Goal: Transaction & Acquisition: Purchase product/service

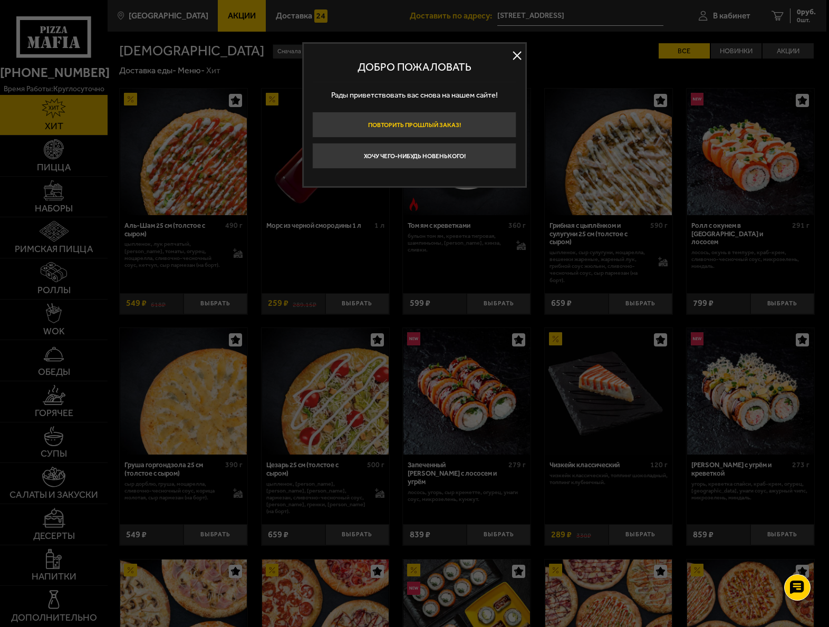
click at [433, 124] on button "Повторить прошлый заказ!" at bounding box center [415, 125] width 204 height 26
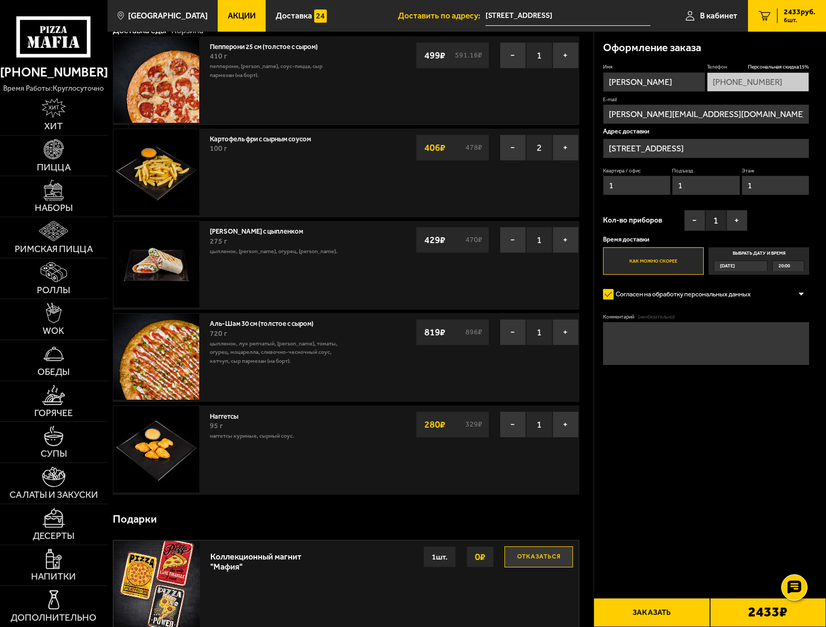
scroll to position [53, 0]
click at [511, 147] on button "−" at bounding box center [513, 146] width 26 height 26
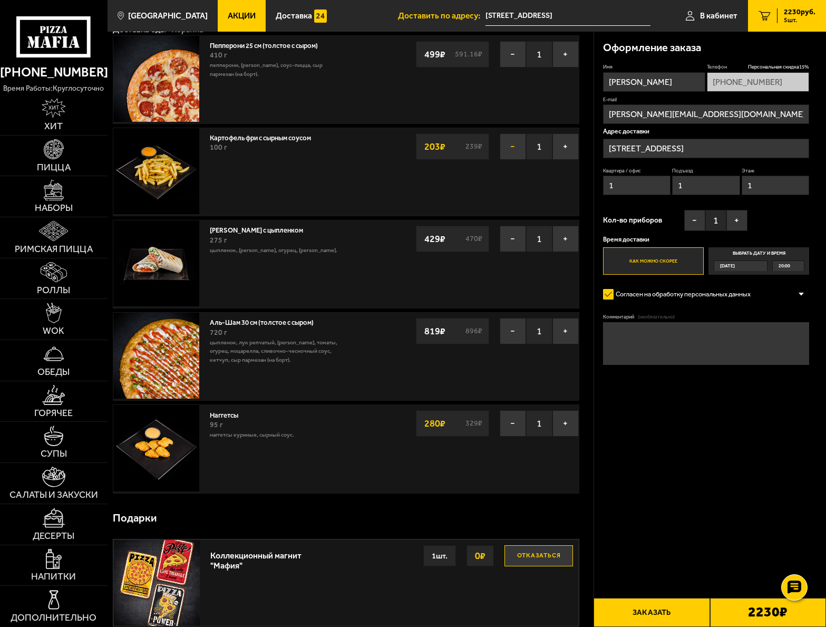
click at [511, 147] on button "−" at bounding box center [513, 146] width 26 height 26
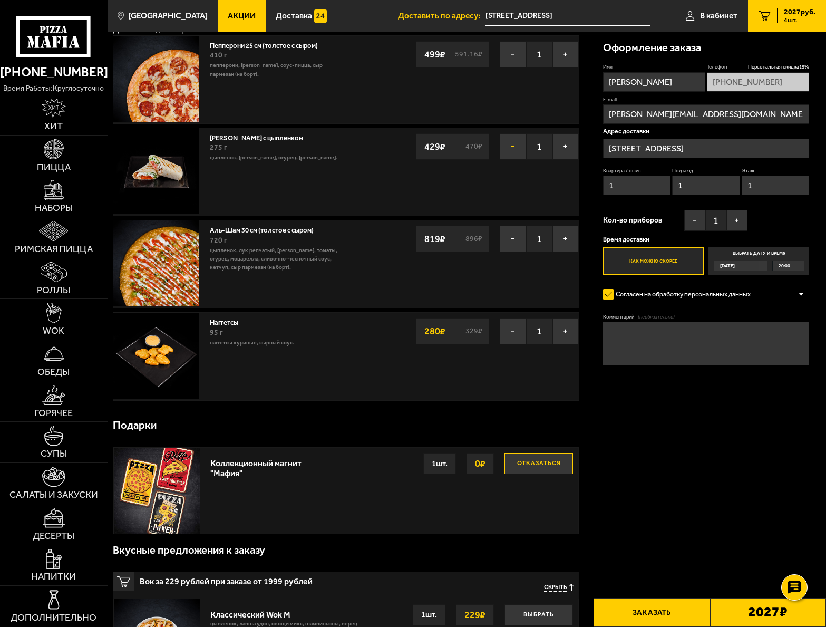
click at [512, 148] on button "−" at bounding box center [513, 146] width 26 height 26
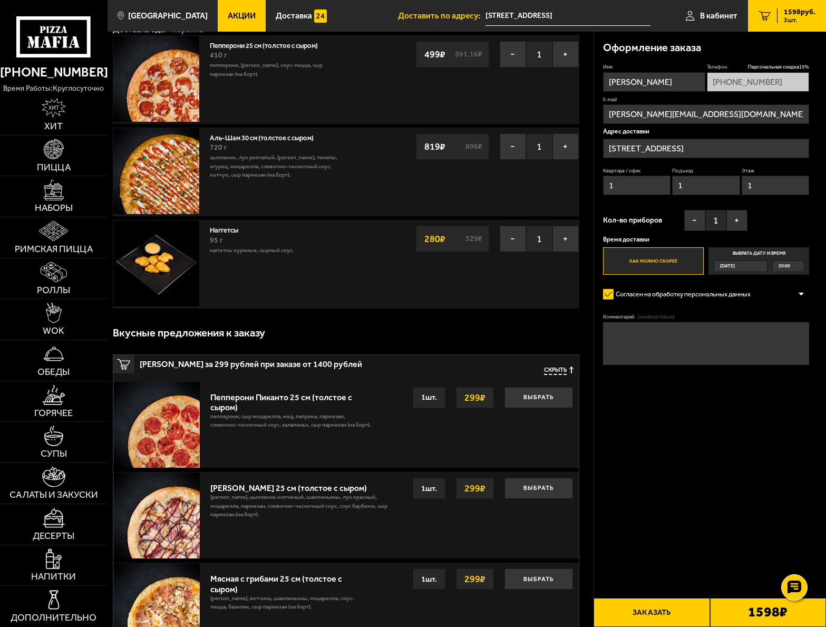
click at [264, 140] on link "Аль-Шам 30 см (толстое с сыром)" at bounding box center [266, 136] width 112 height 11
click at [265, 167] on p "цыпленок, лук репчатый, [PERSON_NAME], томаты, огурец, моцарелла, сливочно-чесн…" at bounding box center [275, 166] width 131 height 26
click at [219, 137] on link "Аль-Шам 30 см (толстое с сыром)" at bounding box center [266, 136] width 112 height 11
click at [180, 178] on img at bounding box center [156, 171] width 86 height 86
click at [285, 138] on link "Аль-Шам 30 см (толстое с сыром)" at bounding box center [266, 136] width 112 height 11
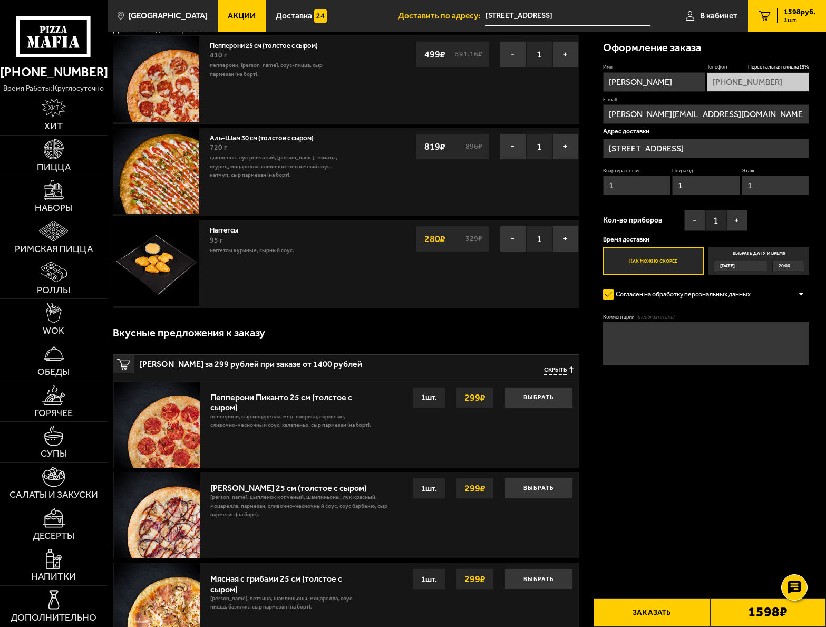
click at [285, 138] on link "Аль-Шам 30 см (толстое с сыром)" at bounding box center [266, 136] width 112 height 11
click at [440, 181] on div "Аль-Шам 30 см (толстое с сыром) 720 г цыпленок, лук репчатый, салат айсберг, то…" at bounding box center [346, 172] width 467 height 89
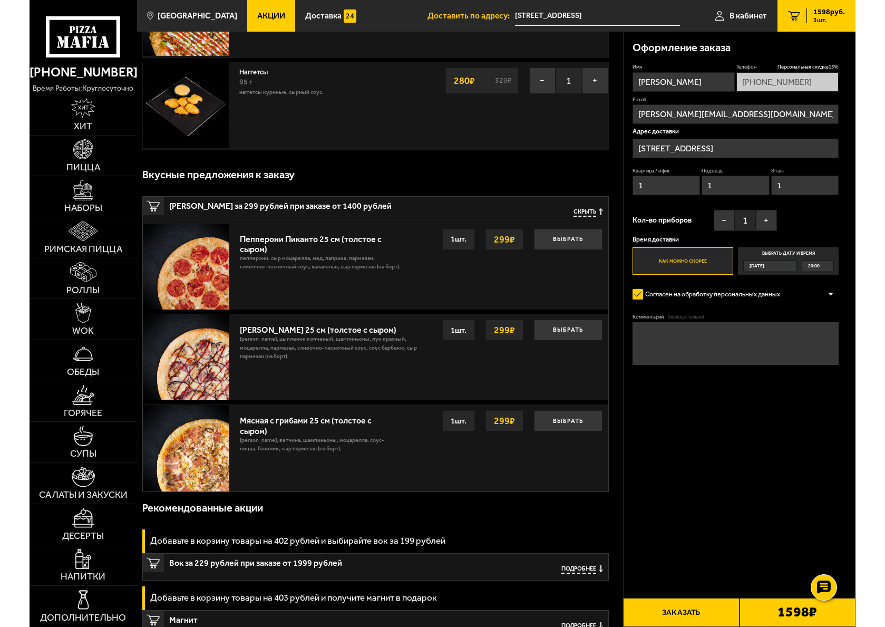
scroll to position [0, 0]
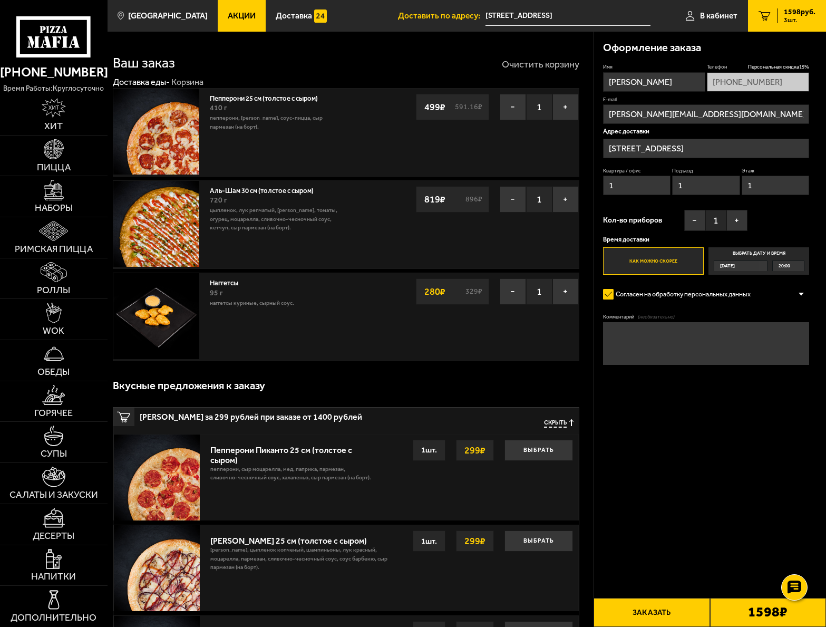
click at [554, 63] on button "Очистить корзину" at bounding box center [540, 64] width 77 height 9
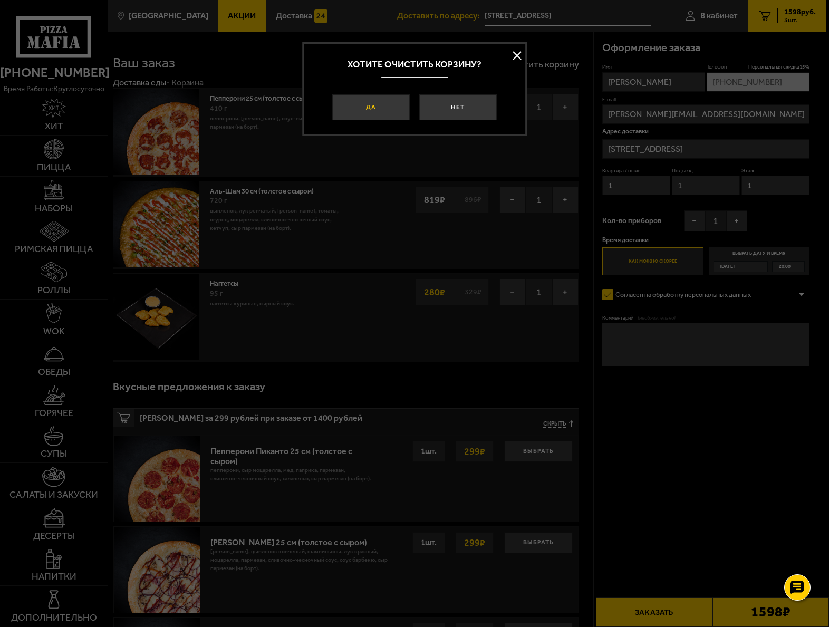
click at [375, 106] on button "Да" at bounding box center [370, 107] width 77 height 26
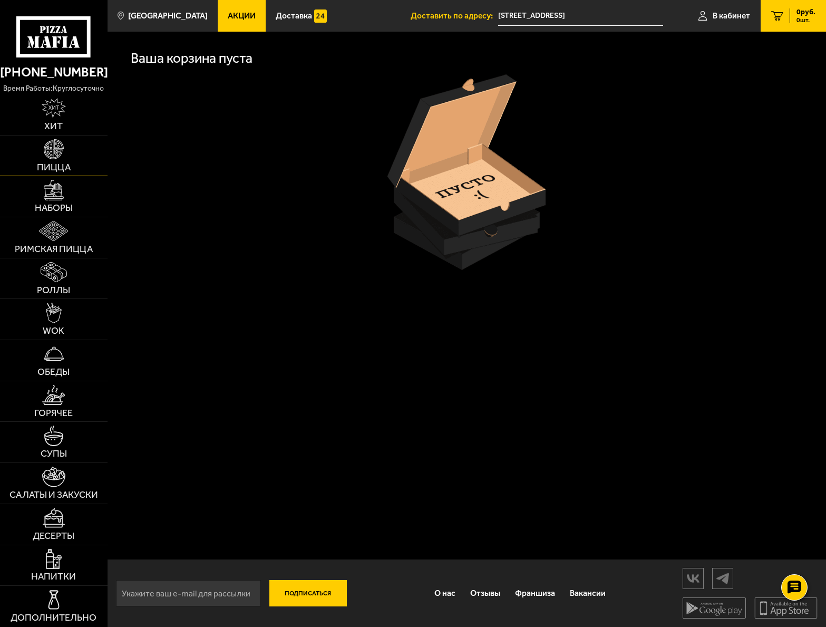
click at [54, 156] on img at bounding box center [54, 149] width 20 height 20
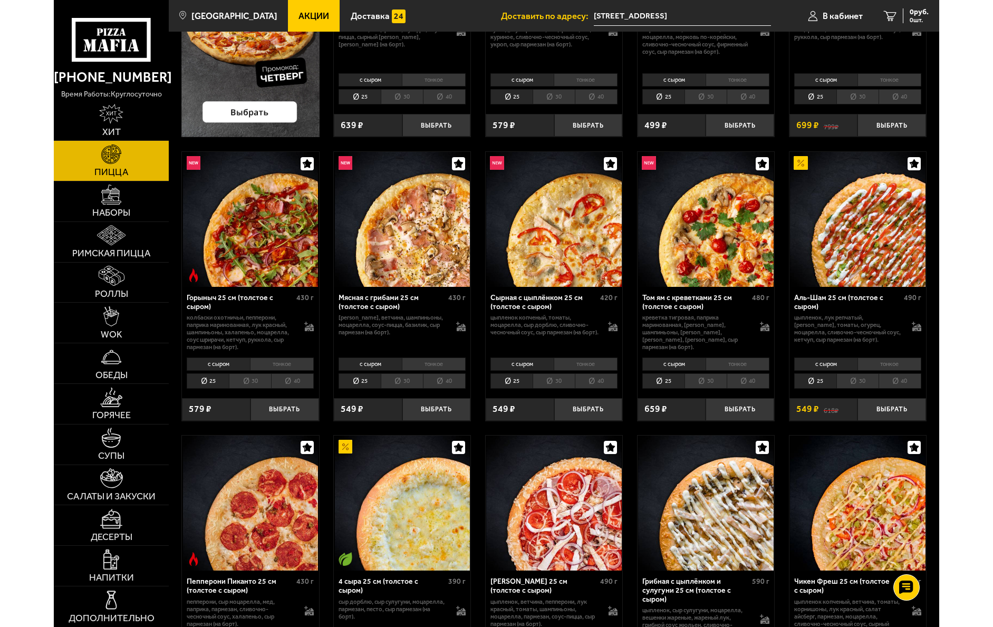
scroll to position [264, 0]
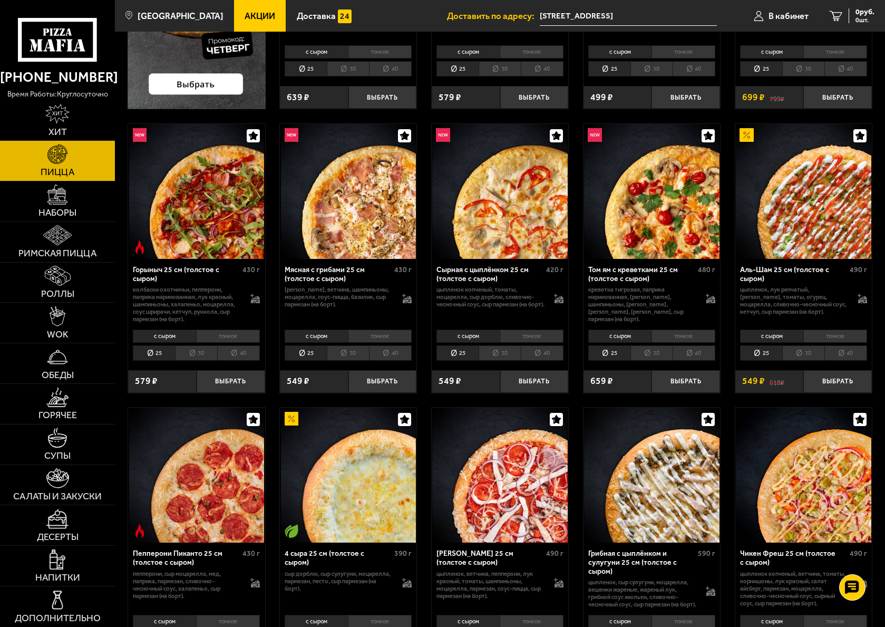
click at [625, 355] on li "30" at bounding box center [803, 352] width 42 height 15
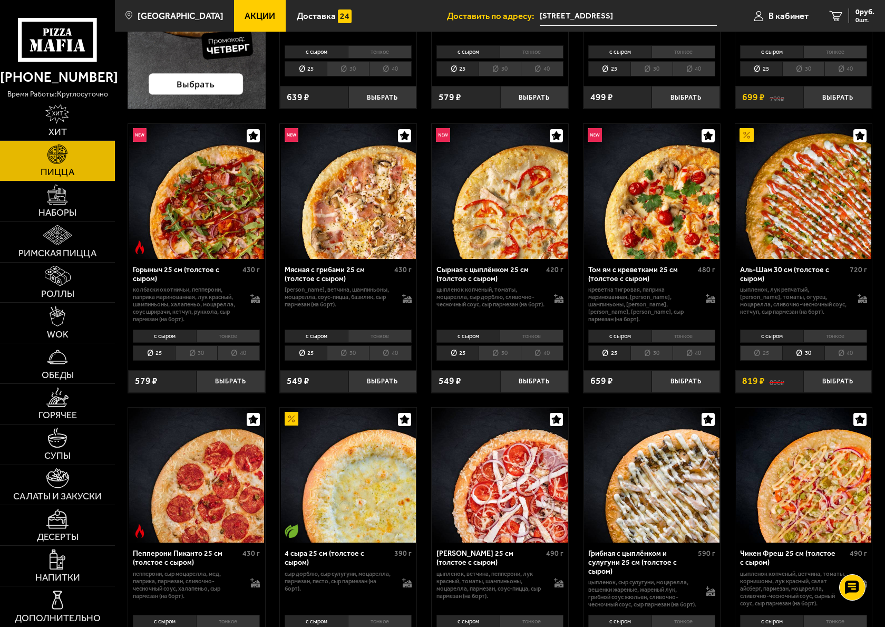
click at [625, 339] on li "с сыром" at bounding box center [771, 335] width 63 height 13
click at [625, 353] on li "40" at bounding box center [845, 352] width 43 height 15
click at [625, 353] on li "30" at bounding box center [803, 352] width 42 height 15
click at [625, 375] on button "Выбрать" at bounding box center [837, 381] width 69 height 23
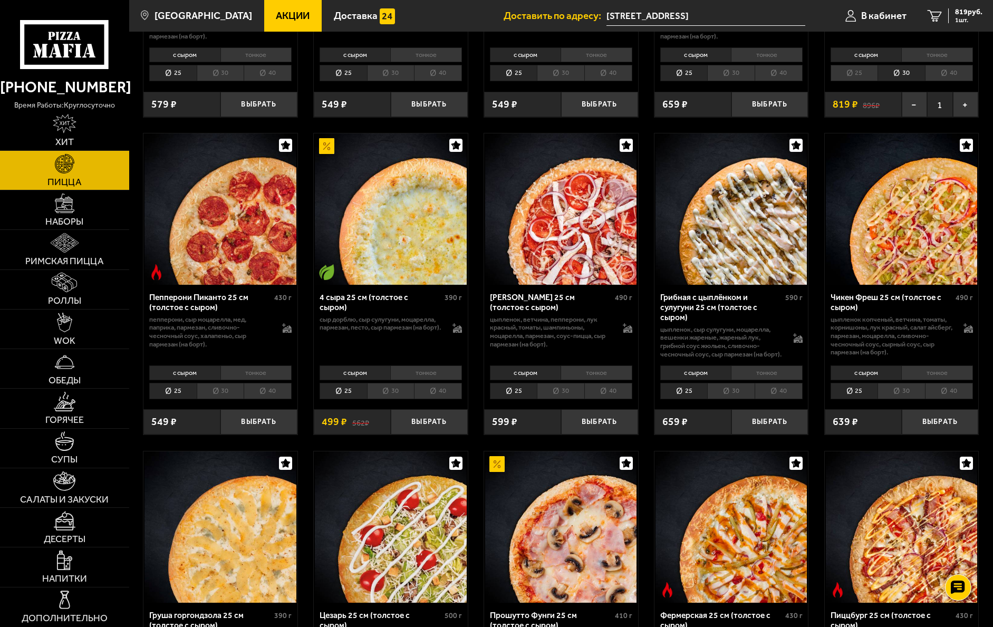
scroll to position [633, 0]
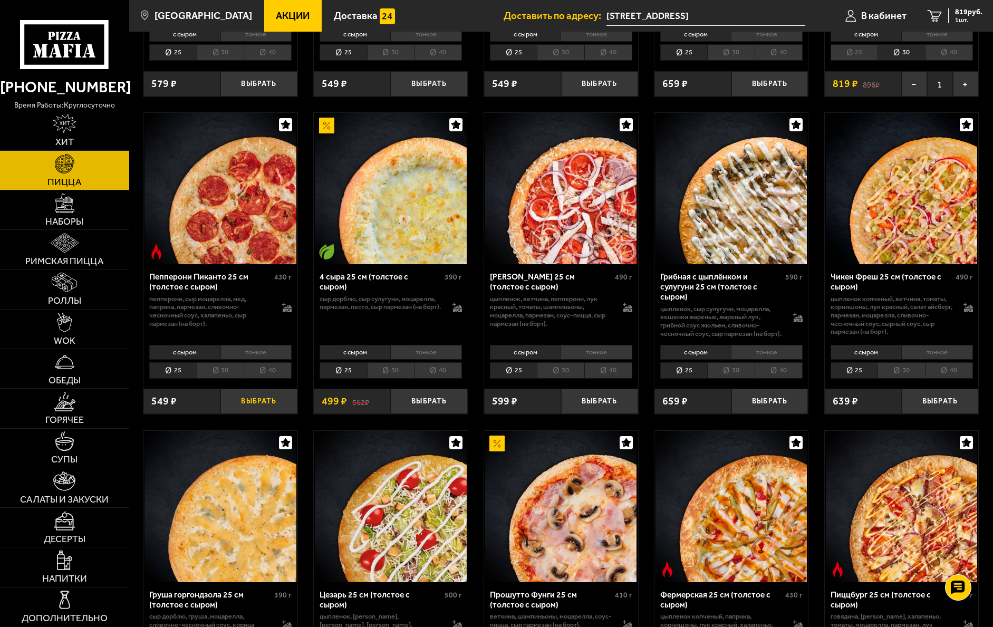
click at [264, 411] on button "Выбрать" at bounding box center [258, 400] width 77 height 25
click at [61, 413] on link "Горячее" at bounding box center [64, 407] width 129 height 39
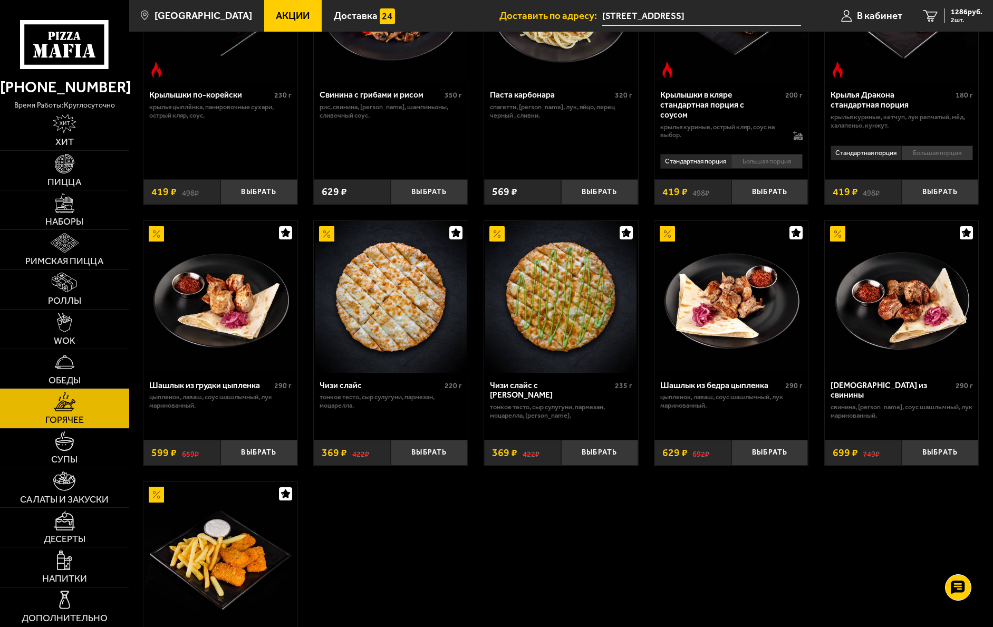
scroll to position [474, 0]
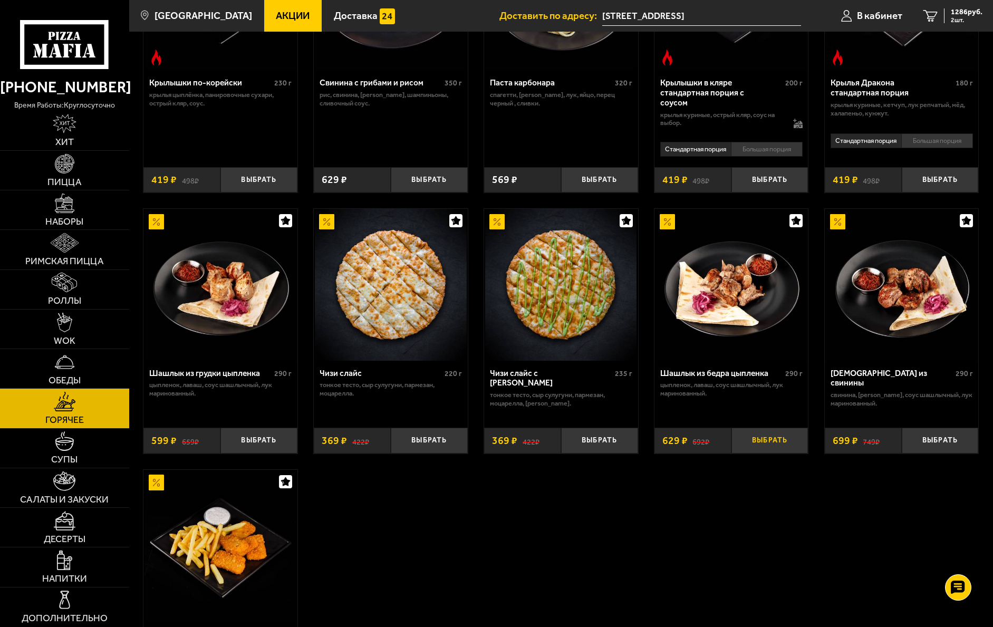
click at [625, 439] on button "Выбрать" at bounding box center [769, 440] width 77 height 25
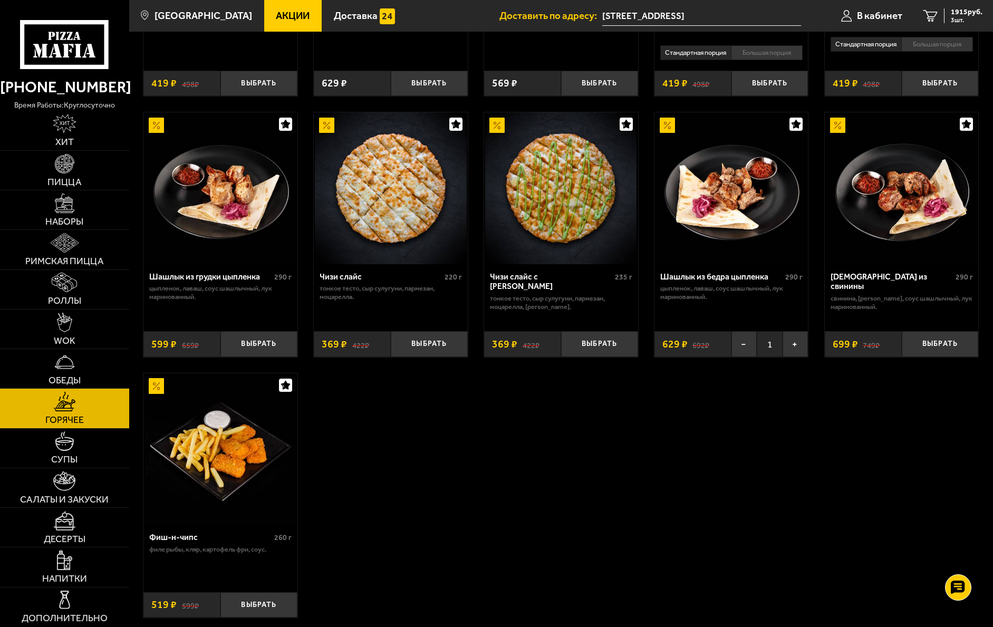
scroll to position [633, 0]
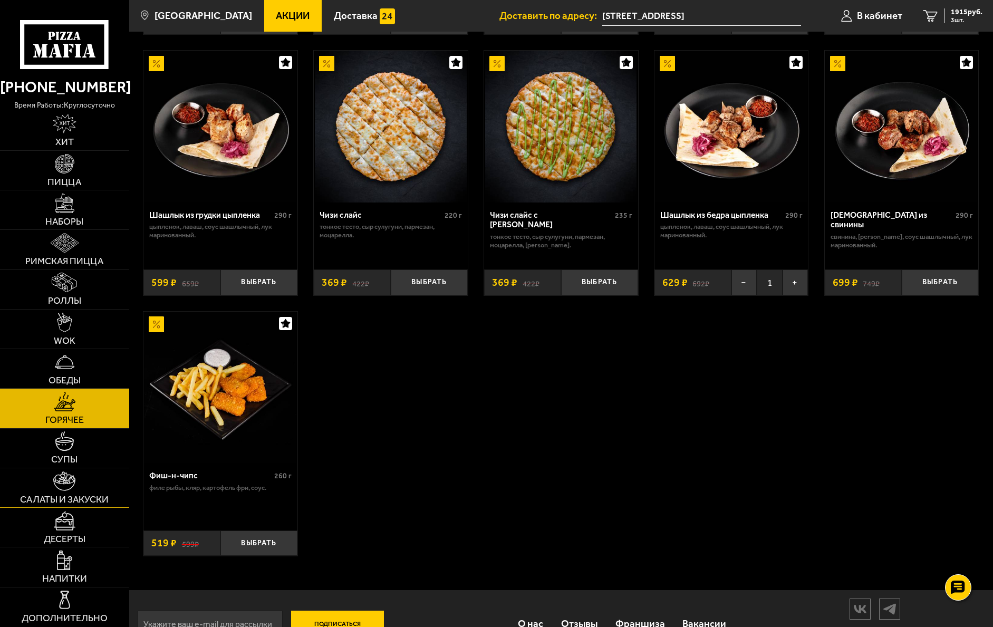
click at [67, 491] on link "Салаты и закуски" at bounding box center [64, 487] width 129 height 39
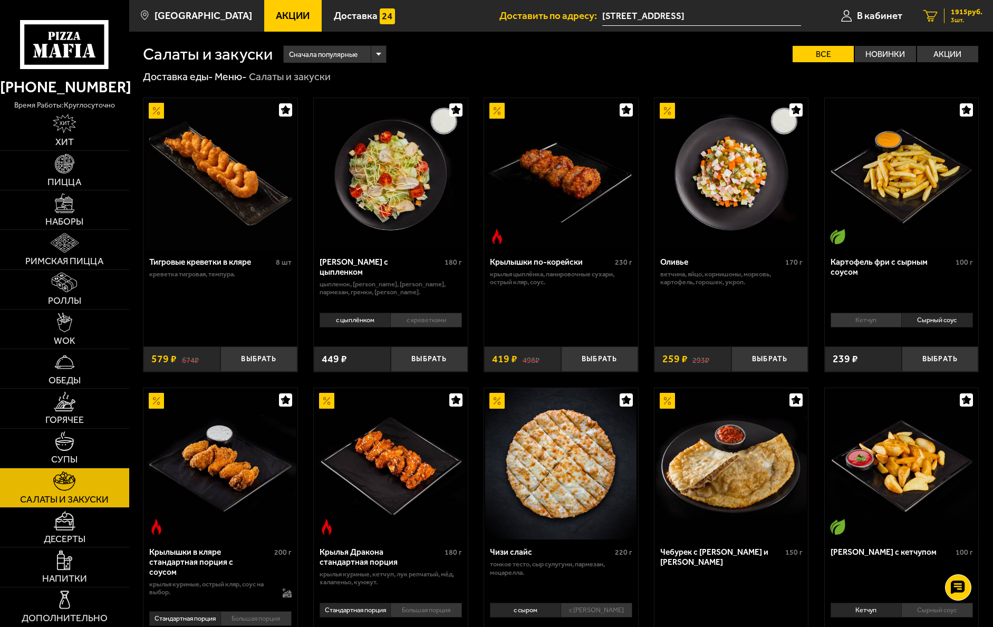
click at [625, 14] on span "1915 руб." at bounding box center [966, 11] width 32 height 7
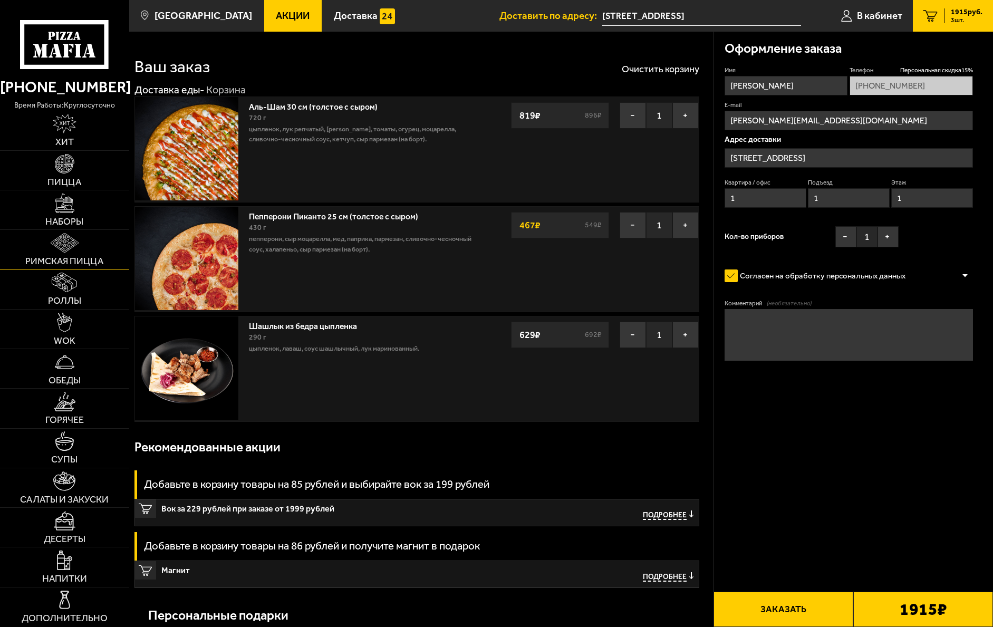
click at [49, 259] on span "Римская пицца" at bounding box center [64, 261] width 78 height 9
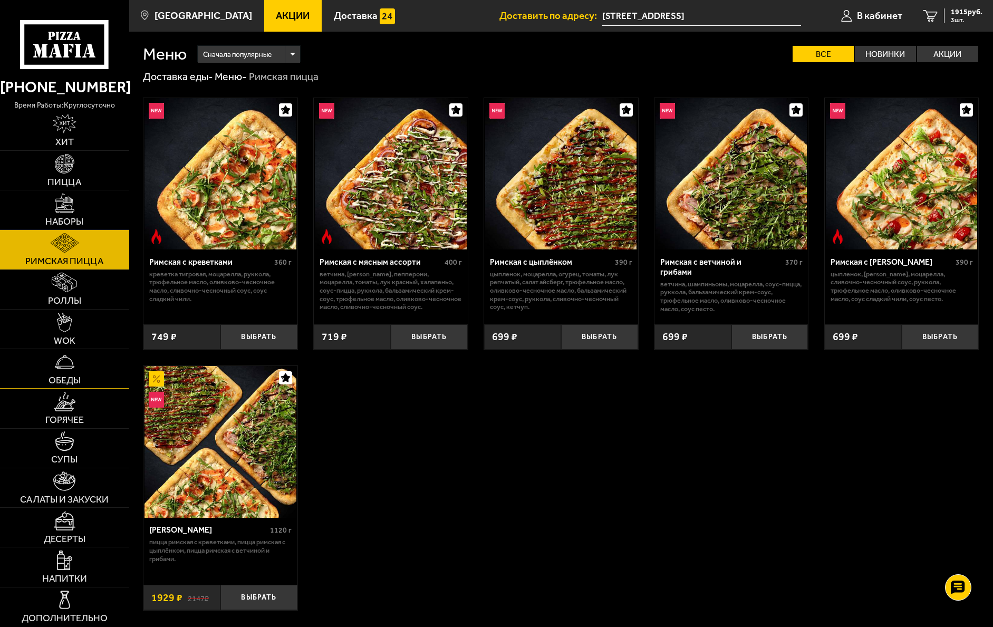
click at [63, 384] on span "Обеды" at bounding box center [64, 380] width 32 height 9
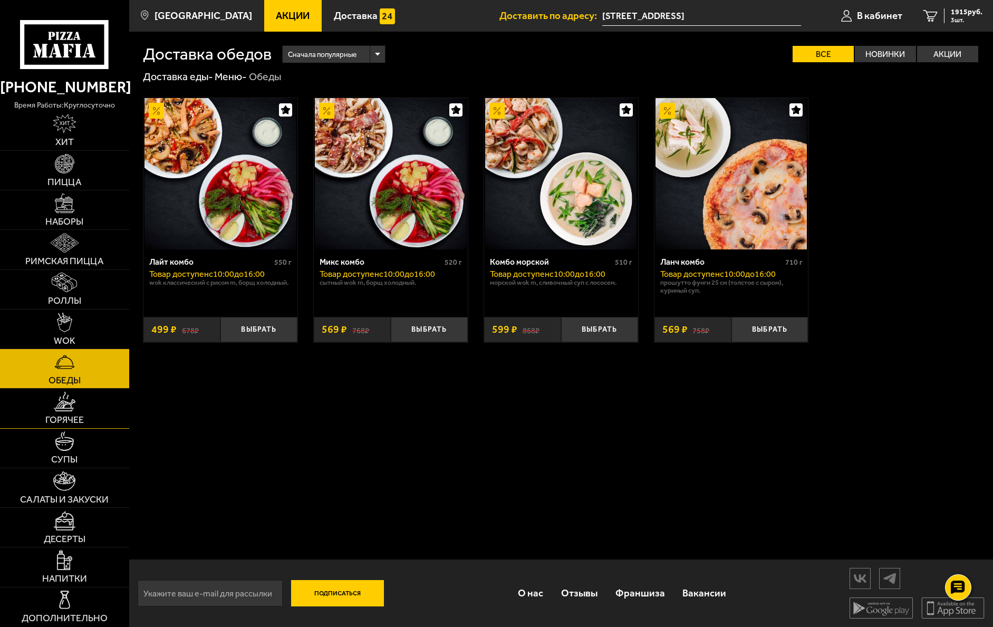
click at [71, 412] on link "Горячее" at bounding box center [64, 407] width 129 height 39
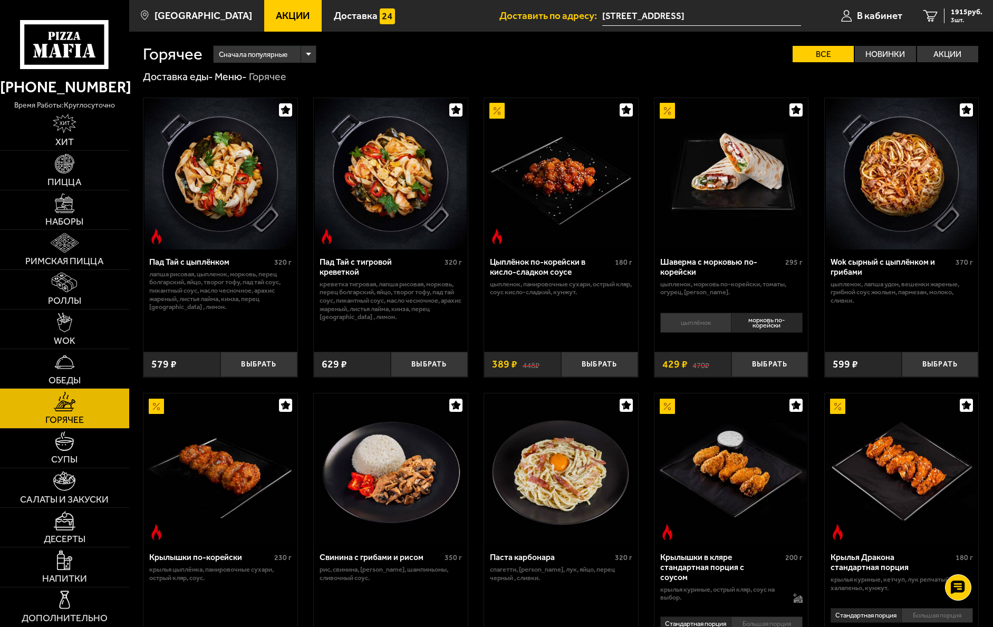
click at [625, 323] on li "цыплёнок" at bounding box center [695, 323] width 71 height 20
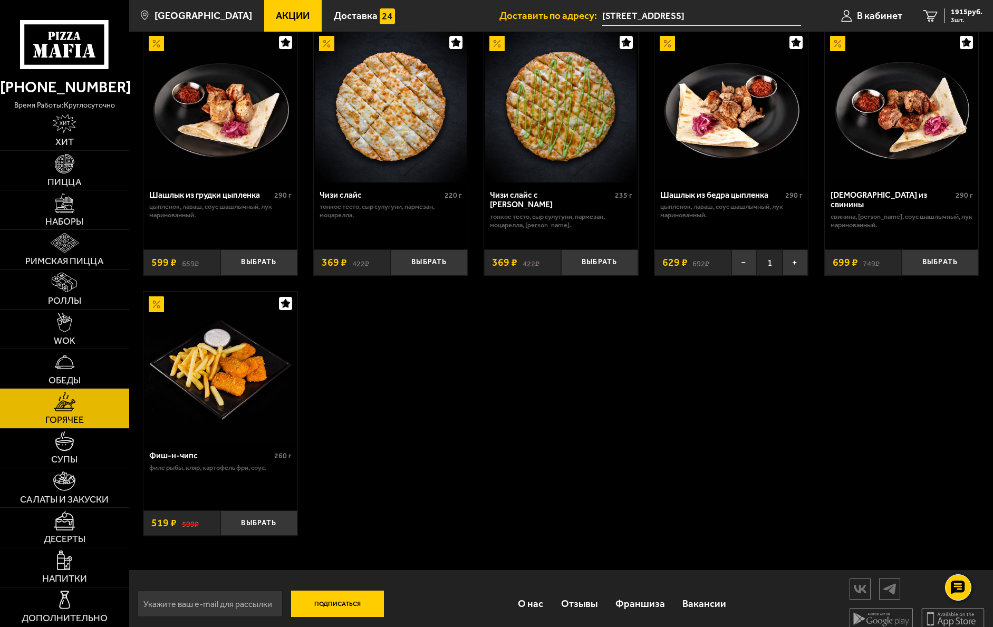
scroll to position [667, 0]
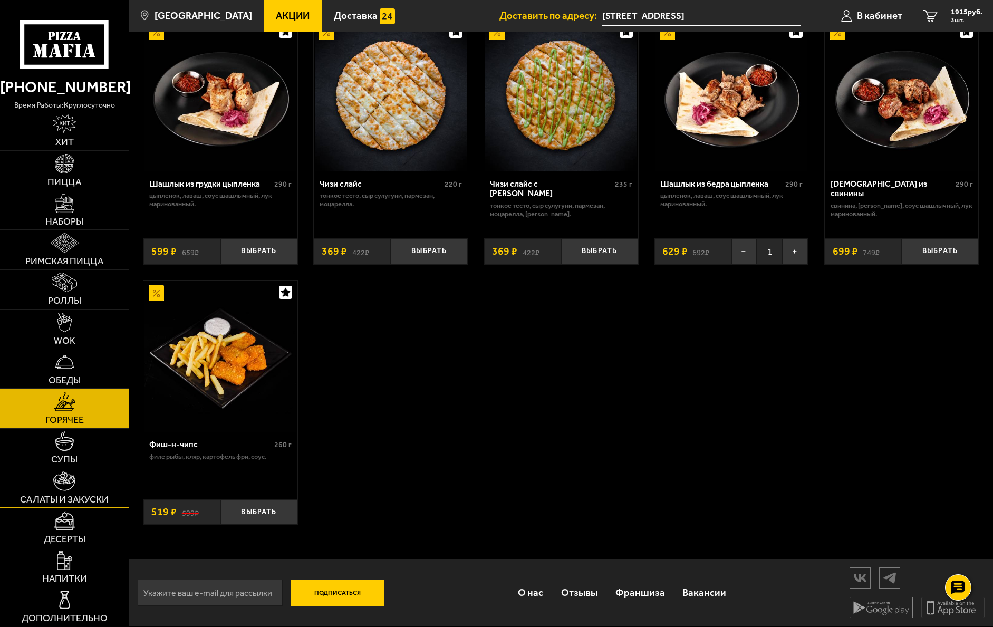
click at [58, 485] on img at bounding box center [64, 481] width 22 height 20
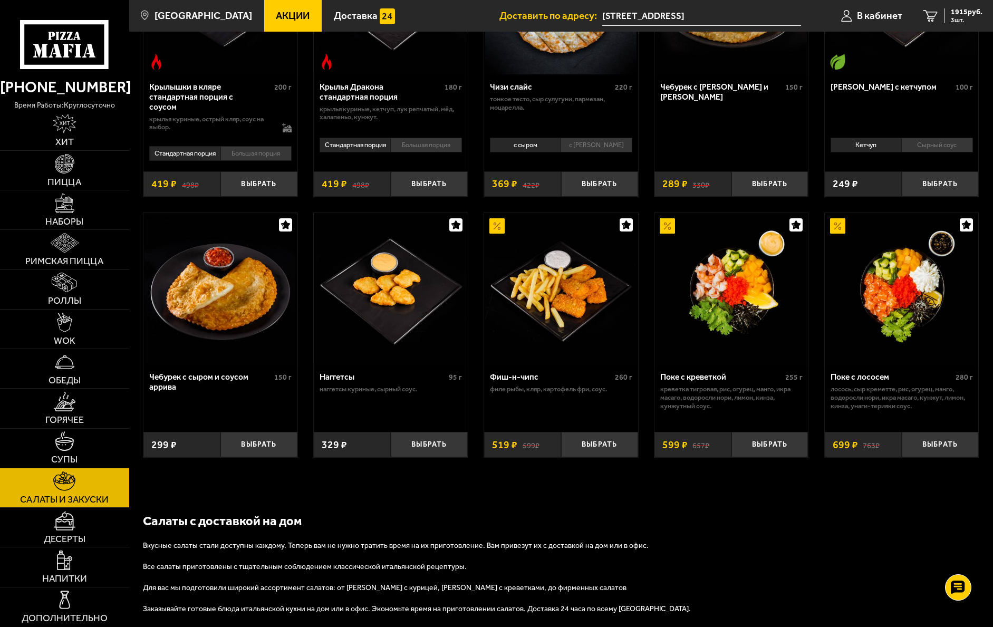
scroll to position [527, 0]
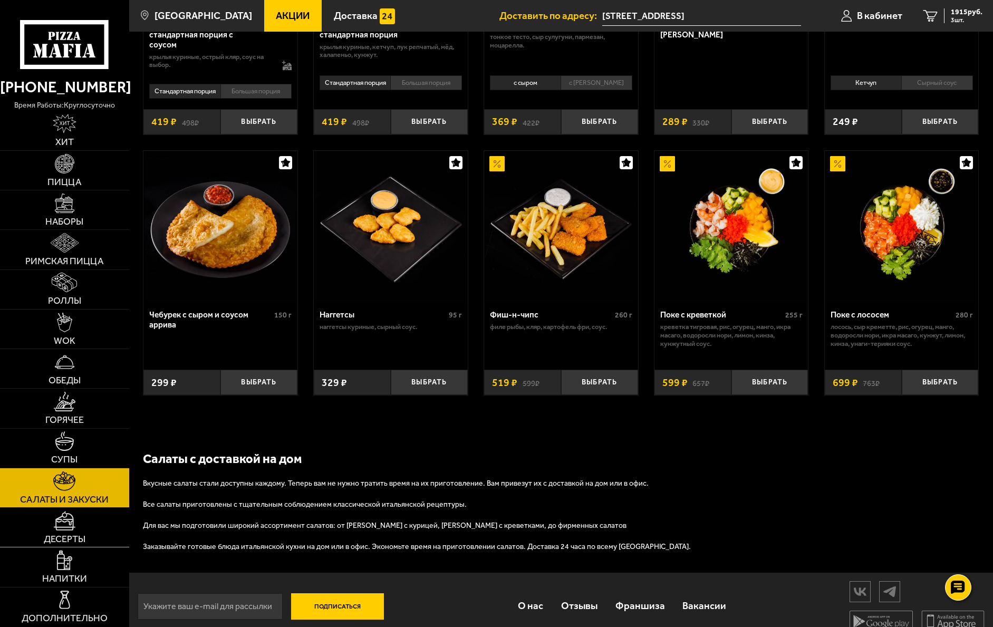
click at [63, 530] on img at bounding box center [65, 521] width 22 height 20
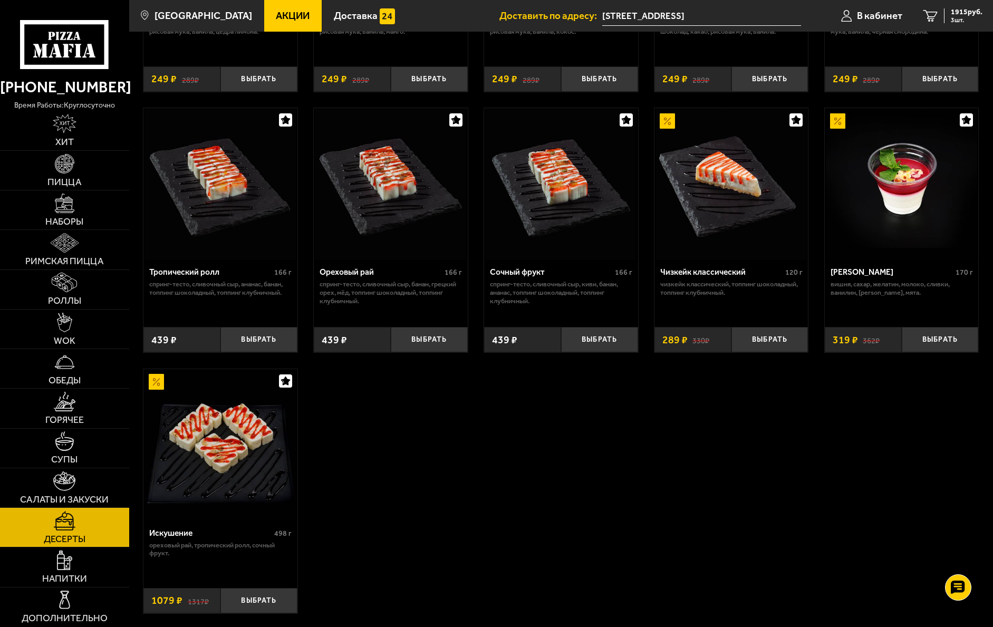
scroll to position [341, 0]
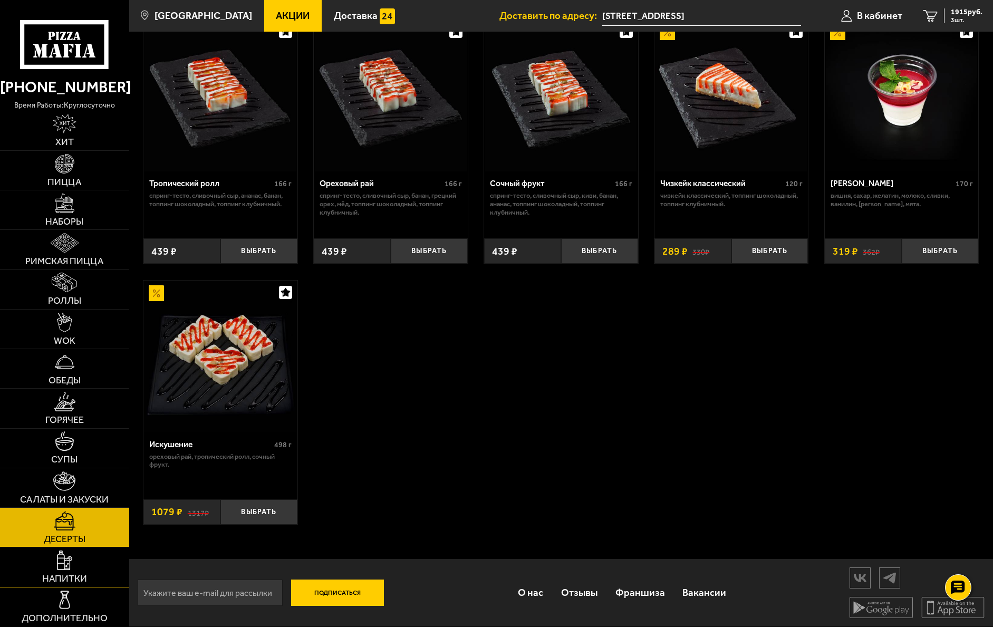
click at [61, 578] on span "Напитки" at bounding box center [64, 578] width 45 height 9
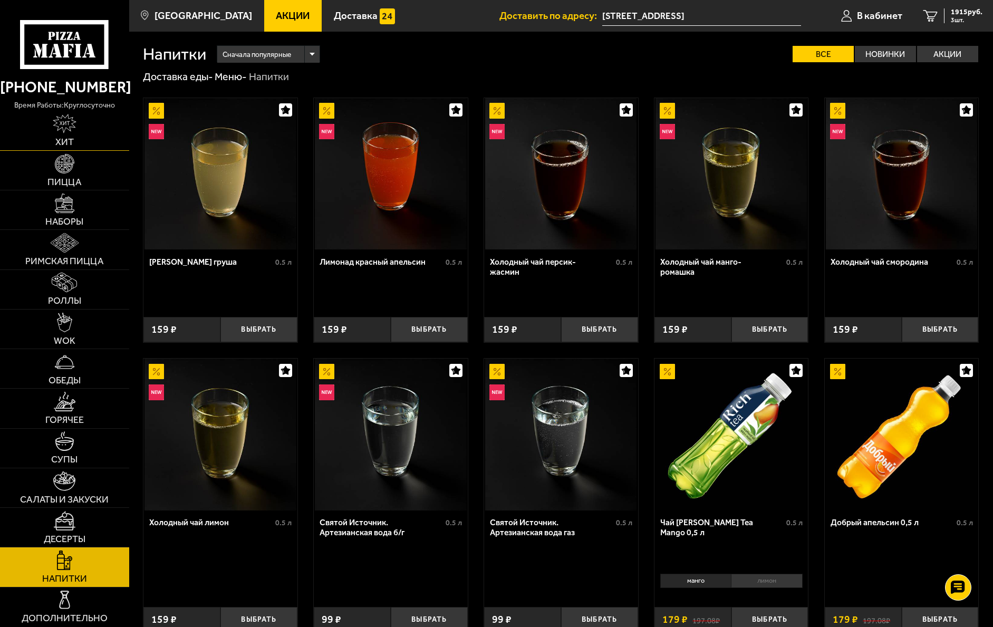
click at [64, 126] on img at bounding box center [65, 124] width 24 height 20
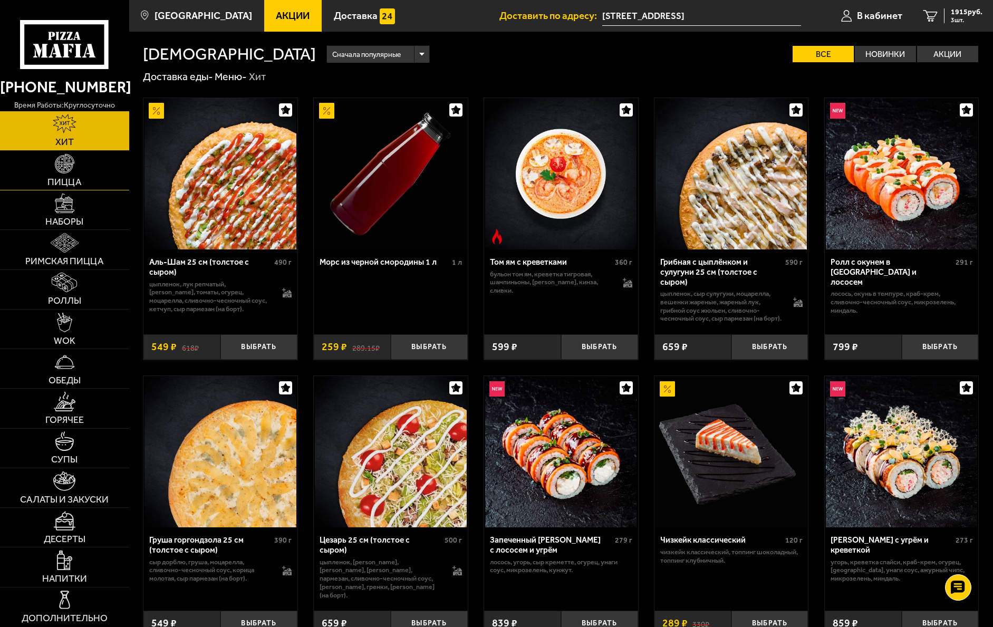
click at [65, 176] on link "Пицца" at bounding box center [64, 170] width 129 height 39
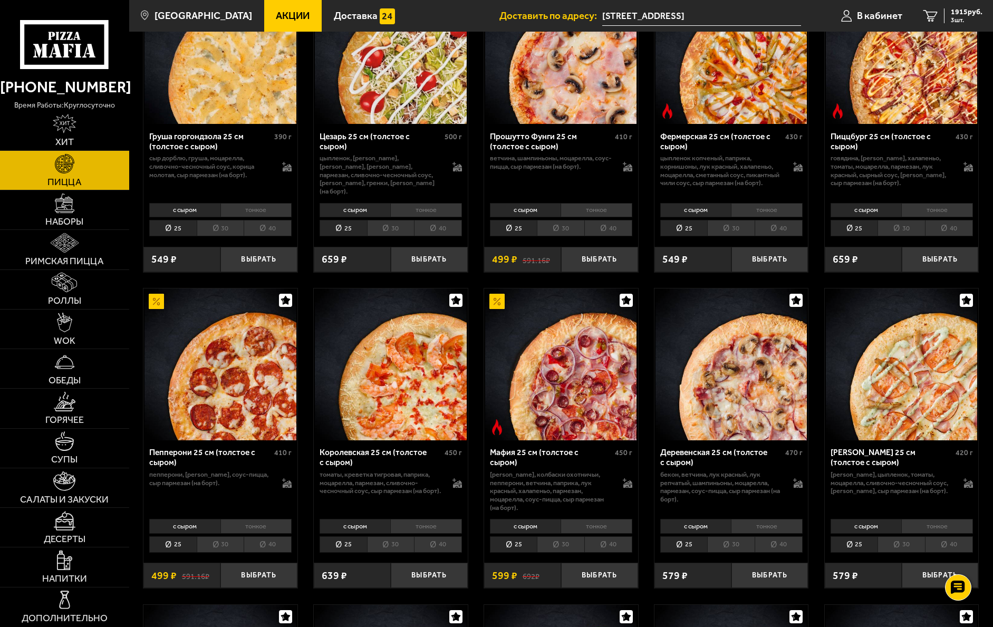
scroll to position [1160, 0]
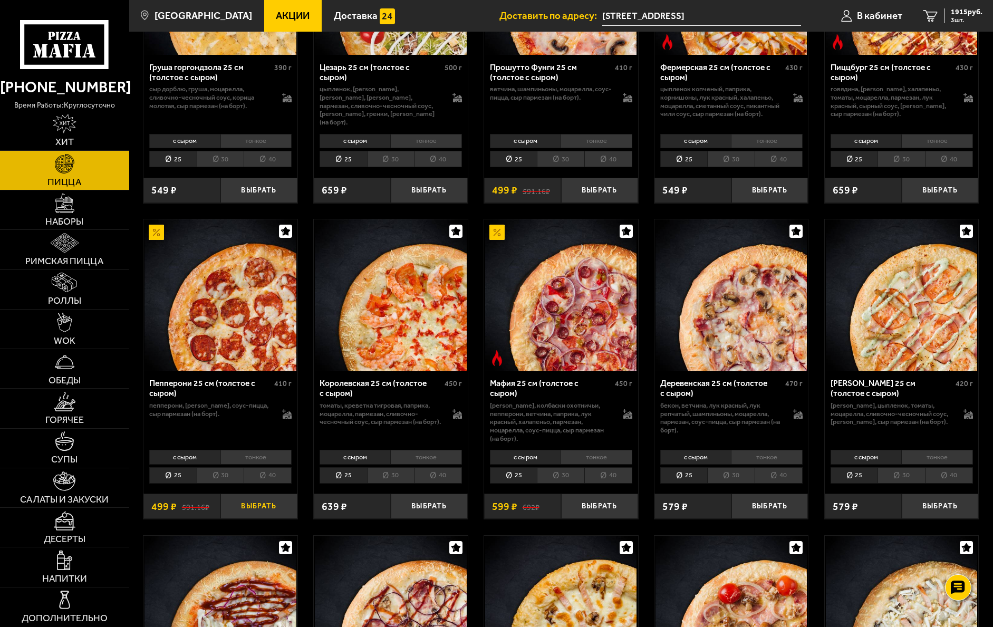
click at [246, 508] on button "Выбрать" at bounding box center [258, 505] width 77 height 25
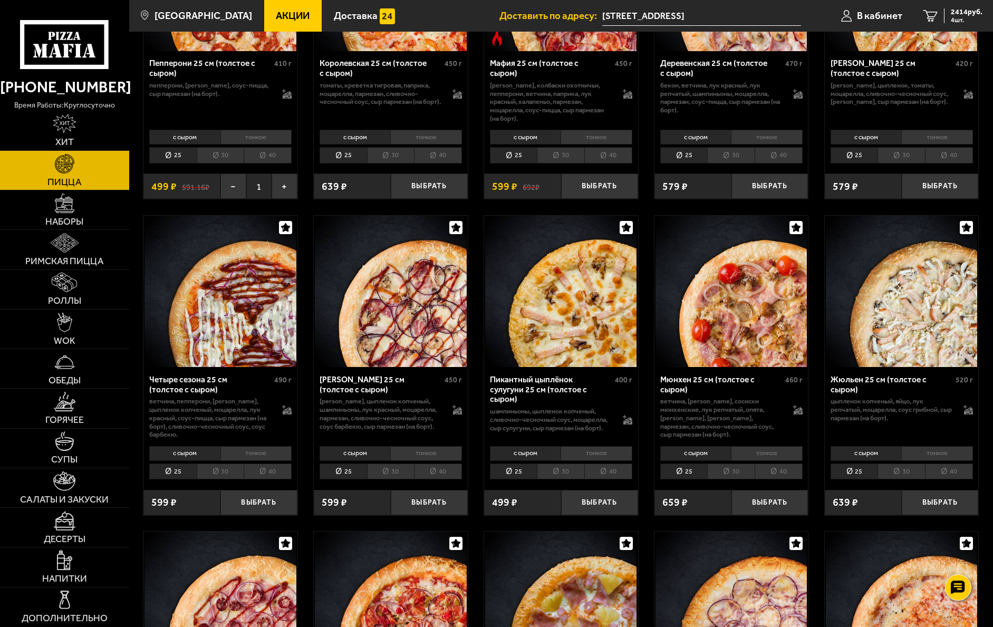
scroll to position [1529, 0]
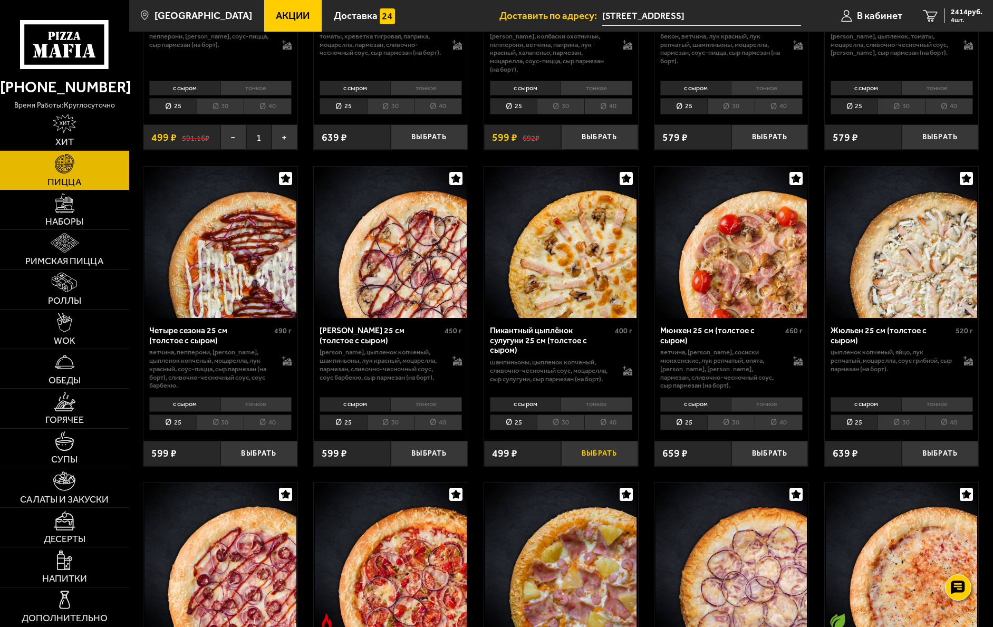
click at [596, 456] on button "Выбрать" at bounding box center [599, 453] width 77 height 25
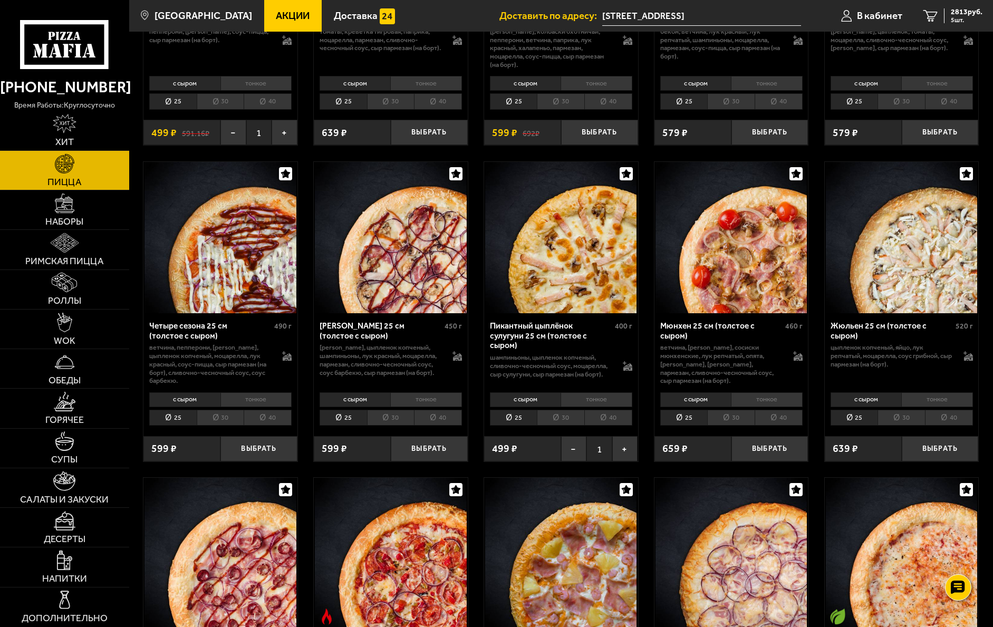
scroll to position [1212, 0]
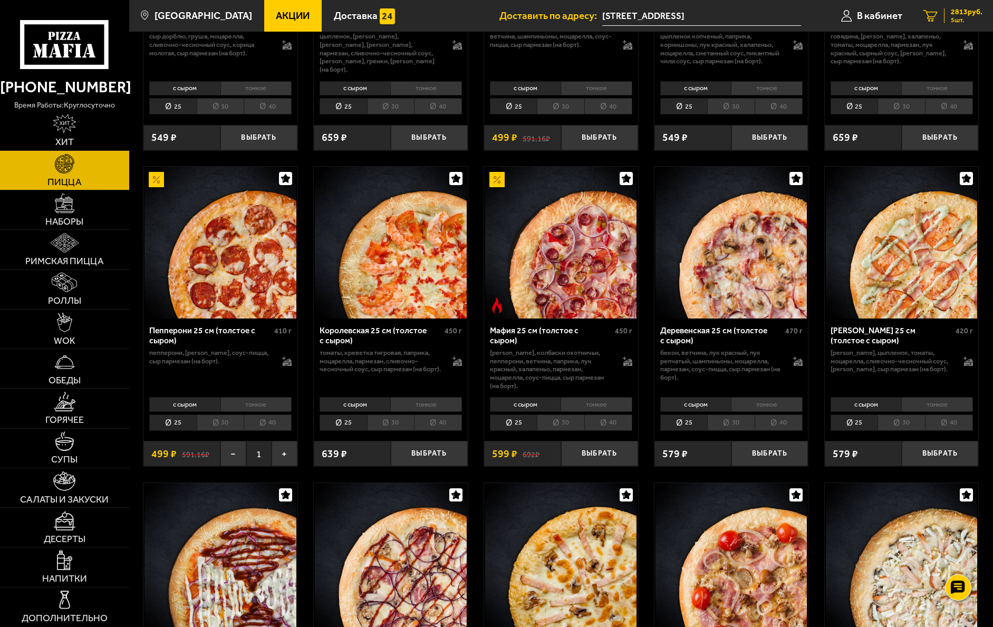
click at [625, 17] on span "5 шт." at bounding box center [966, 20] width 32 height 6
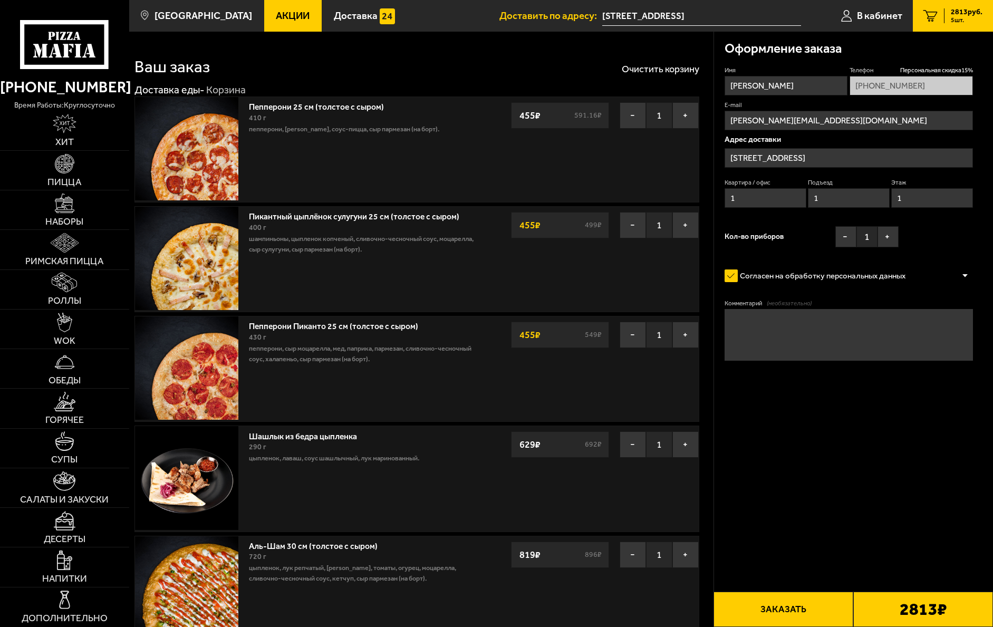
click at [368, 328] on link "Пепперони Пиканто 25 см (толстое с сыром)" at bounding box center [339, 324] width 180 height 13
click at [205, 384] on img at bounding box center [186, 367] width 103 height 103
click at [359, 327] on link "Пепперони Пиканто 25 см (толстое с сыром)" at bounding box center [339, 324] width 180 height 13
drag, startPoint x: 359, startPoint y: 327, endPoint x: 363, endPoint y: 387, distance: 60.2
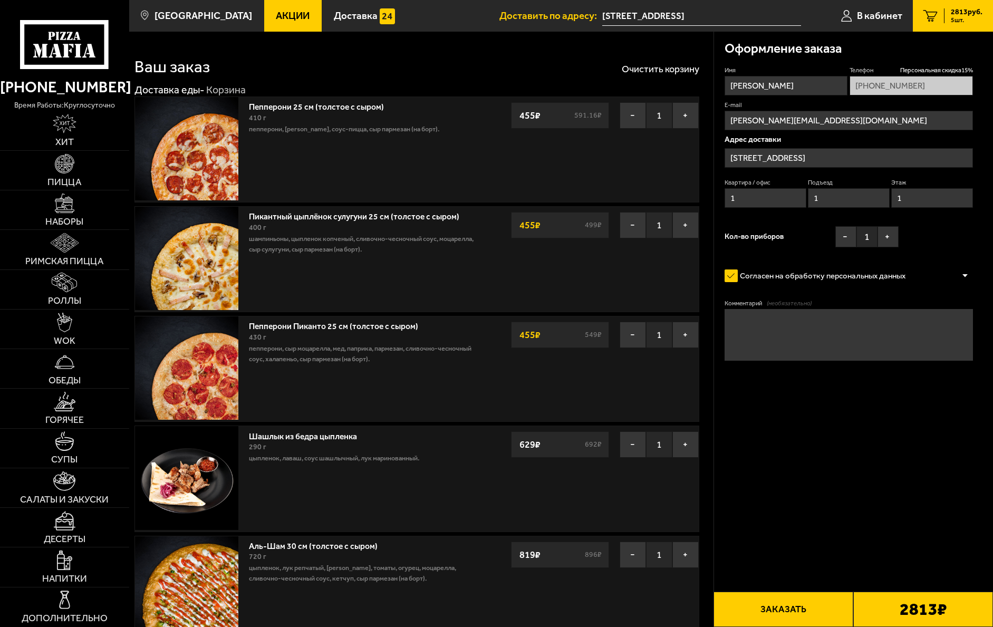
click at [362, 387] on div "Пепперони Пиканто 25 см (толстое с сыром) 430 г пепперони, сыр Моцарелла, мед, …" at bounding box center [364, 368] width 240 height 105
click at [66, 166] on img at bounding box center [65, 164] width 20 height 20
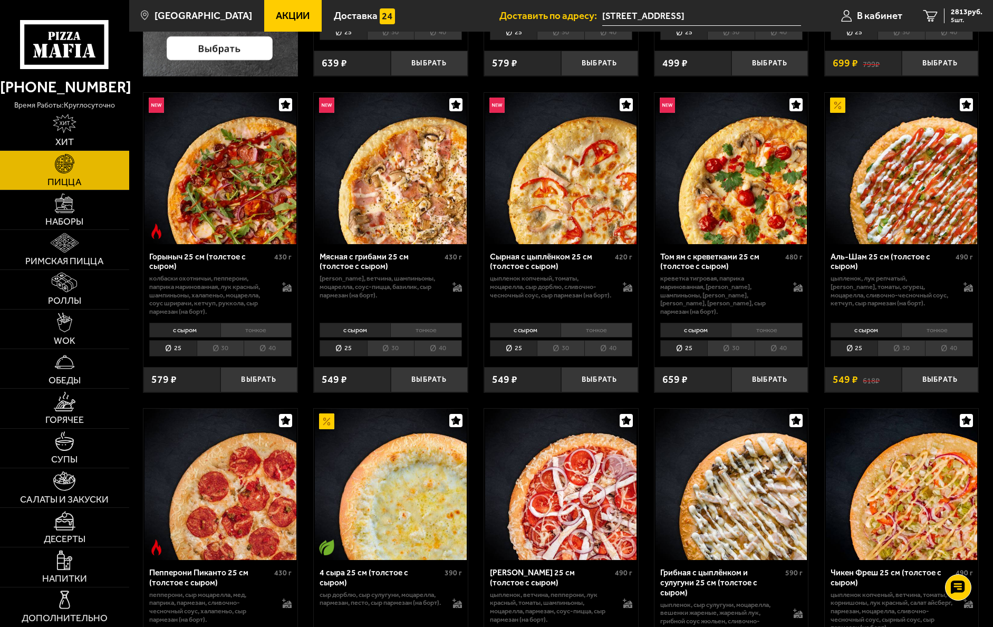
scroll to position [316, 0]
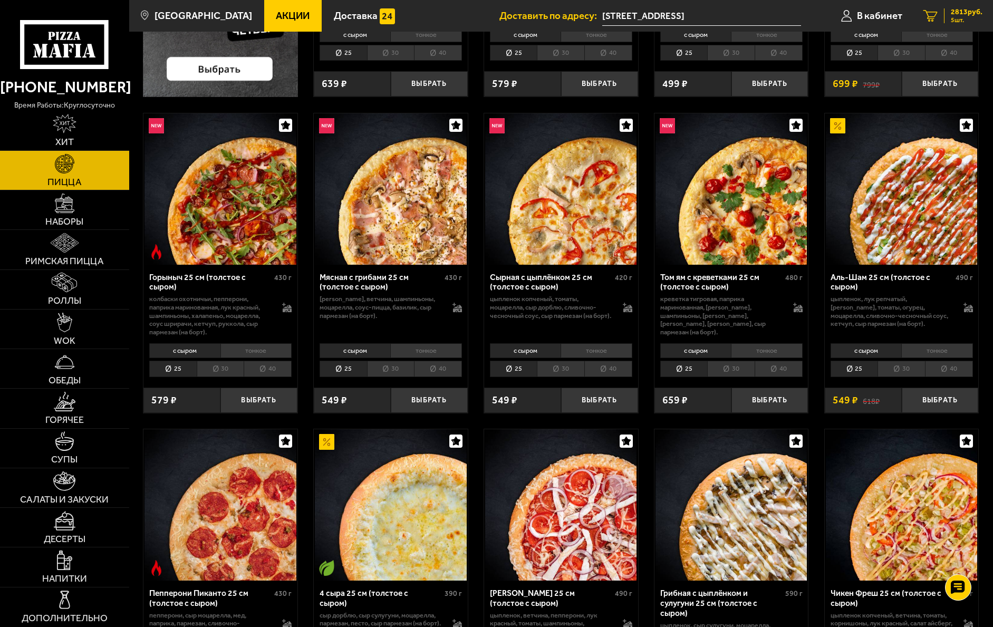
click at [625, 17] on span "5 шт." at bounding box center [966, 20] width 32 height 6
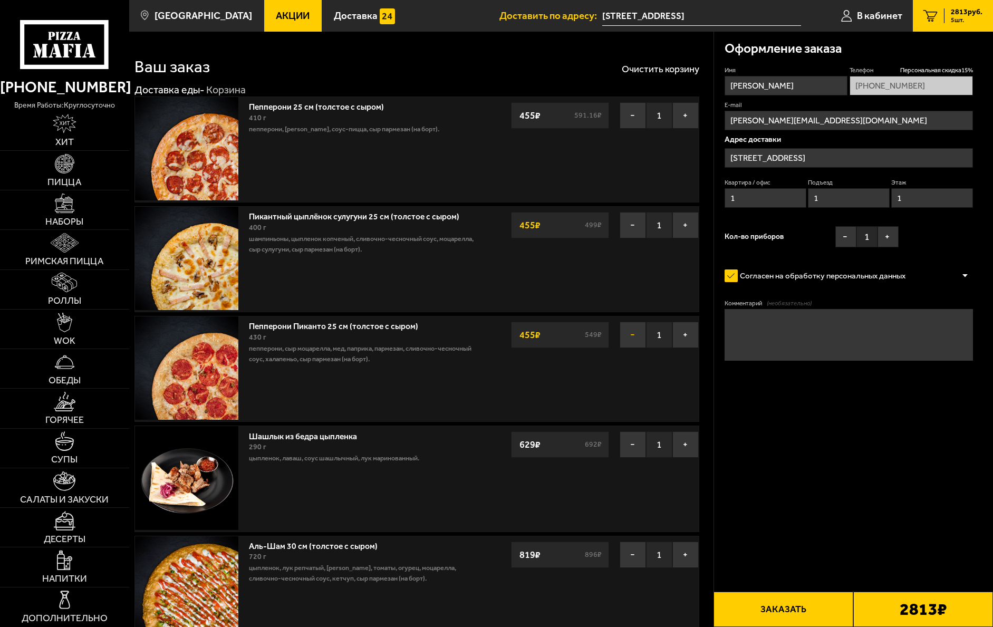
click at [625, 333] on button "−" at bounding box center [632, 335] width 26 height 26
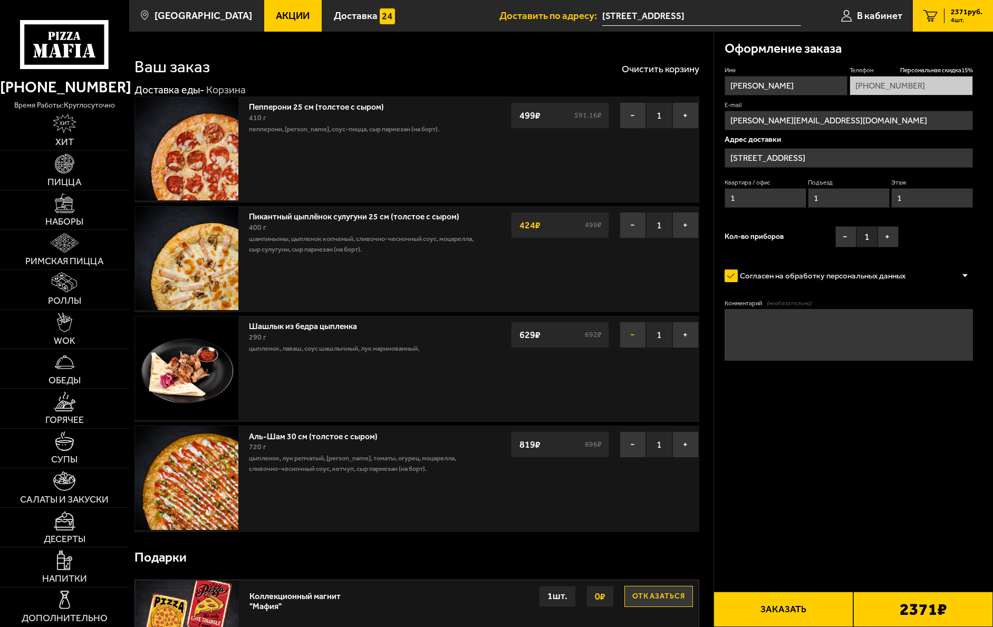
click at [625, 337] on button "−" at bounding box center [632, 335] width 26 height 26
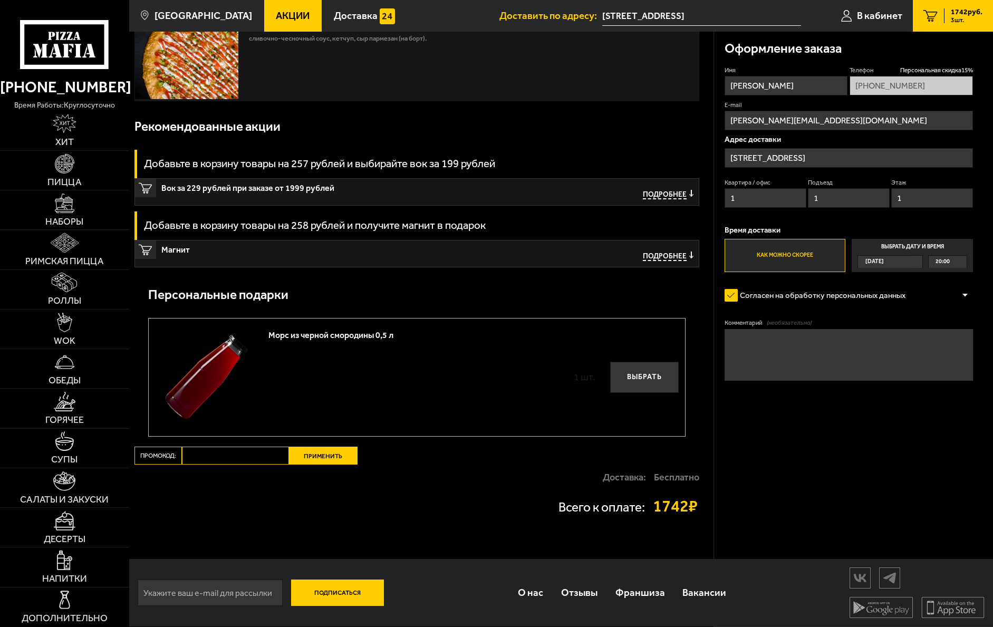
scroll to position [322, 0]
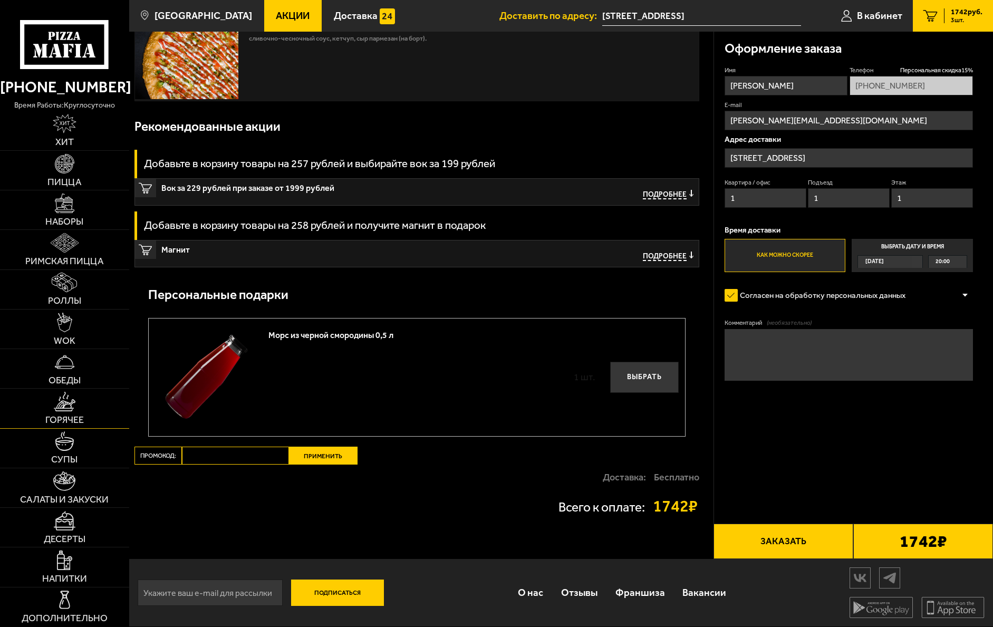
click at [60, 412] on link "Горячее" at bounding box center [64, 407] width 129 height 39
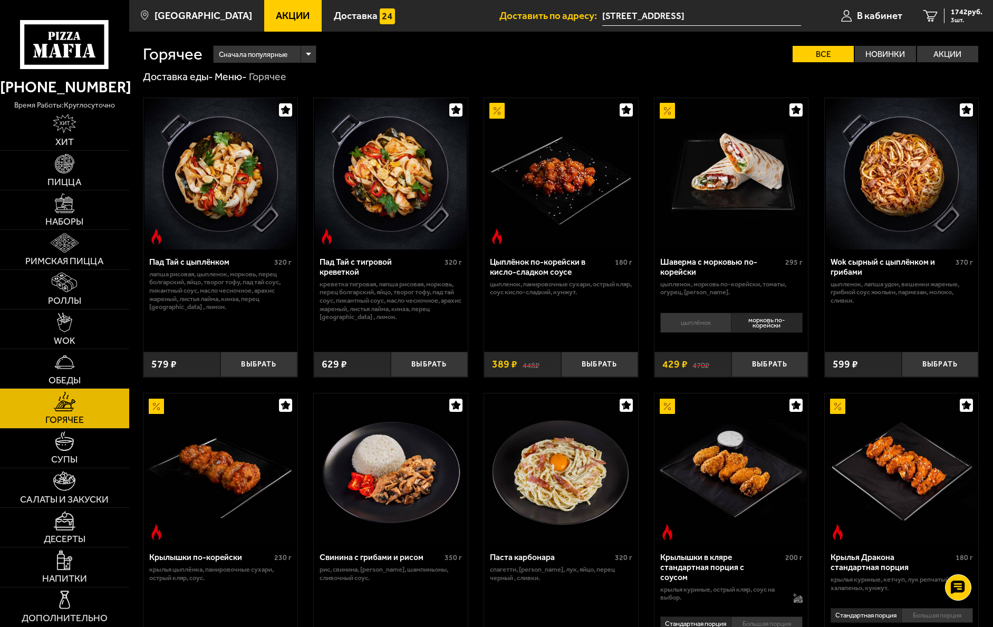
click at [625, 322] on li "цыплёнок" at bounding box center [695, 323] width 71 height 20
click at [625, 364] on button "Выбрать" at bounding box center [769, 364] width 77 height 25
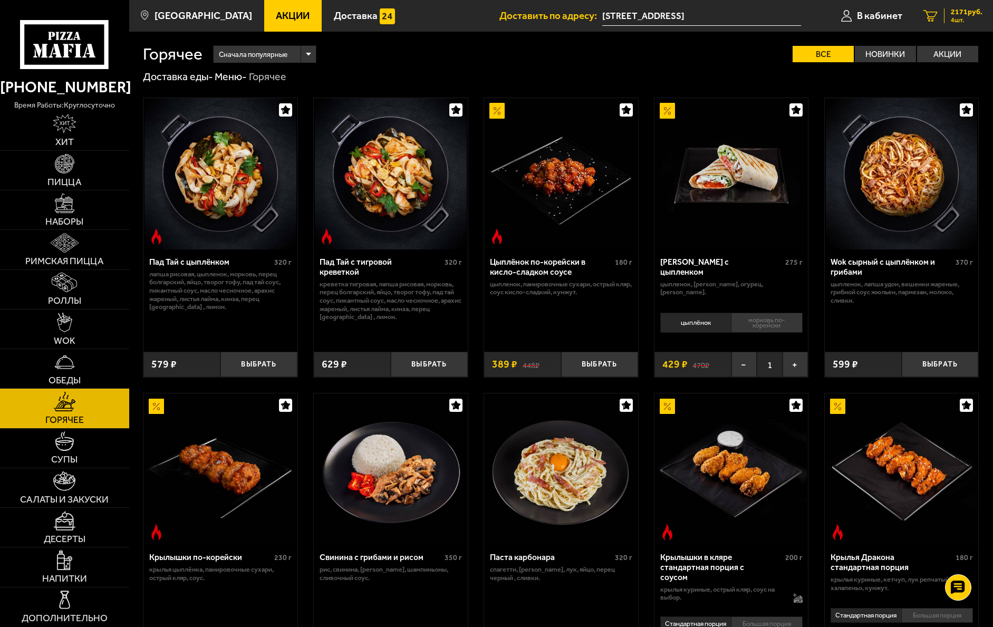
click at [625, 13] on span "2171 руб." at bounding box center [966, 11] width 32 height 7
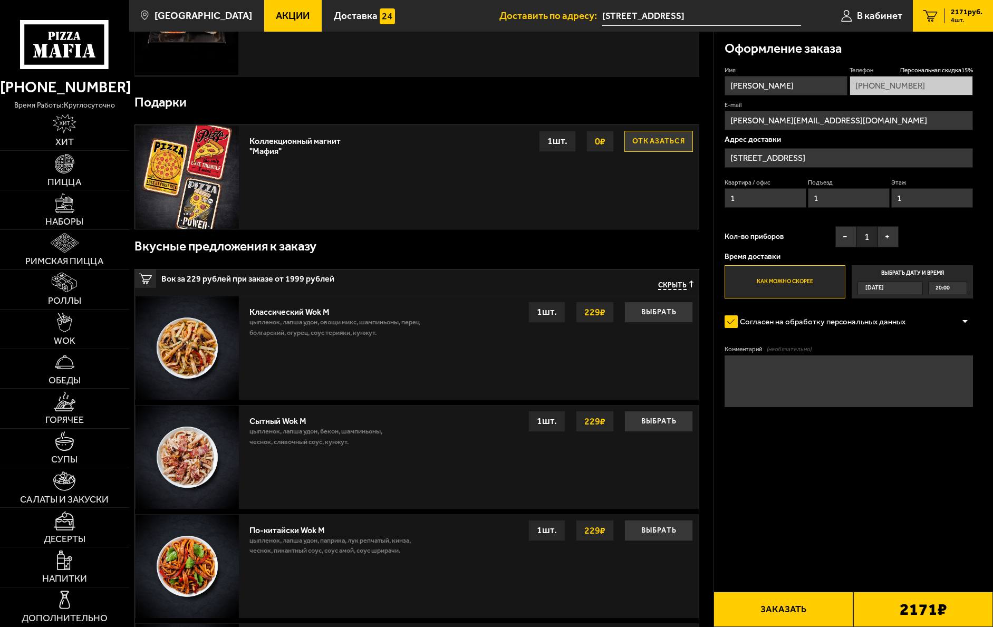
scroll to position [474, 0]
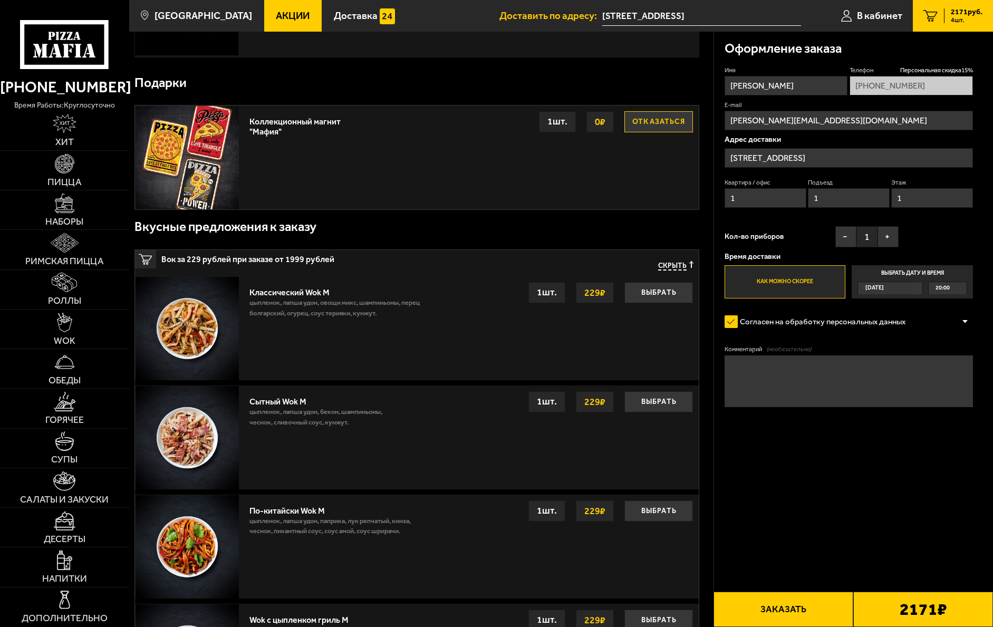
click at [625, 124] on button "Отказаться" at bounding box center [658, 121] width 69 height 21
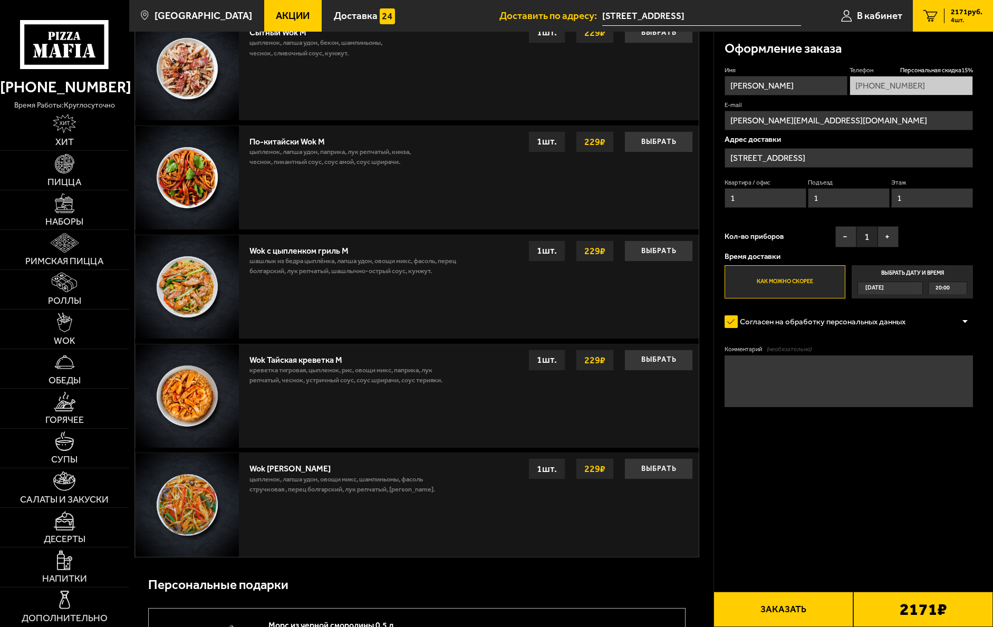
scroll to position [1054, 0]
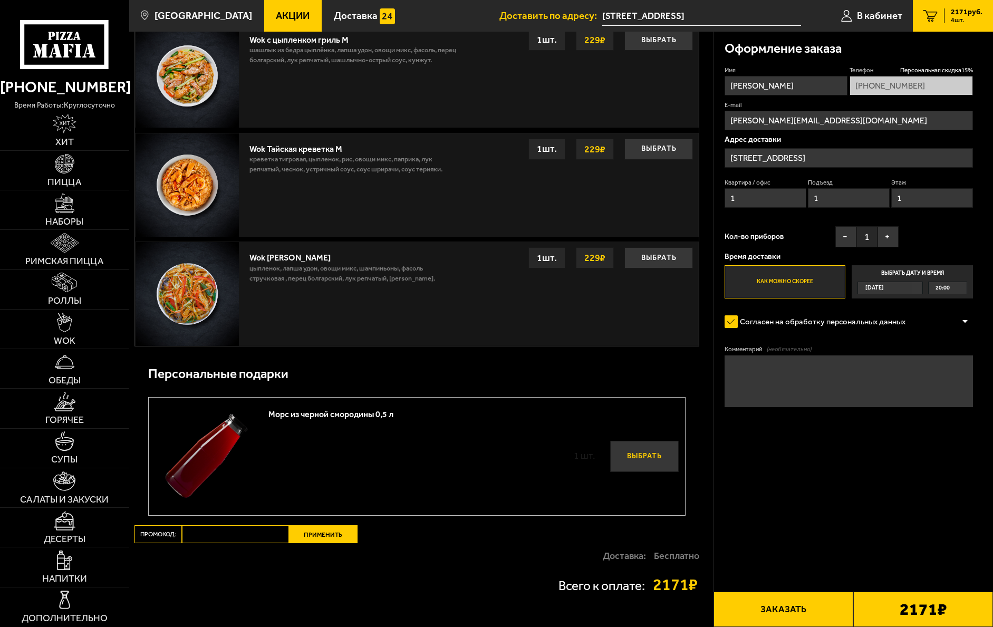
click at [625, 464] on button "Выбрать" at bounding box center [644, 456] width 69 height 31
type input "[PHONE_NUMBER]"
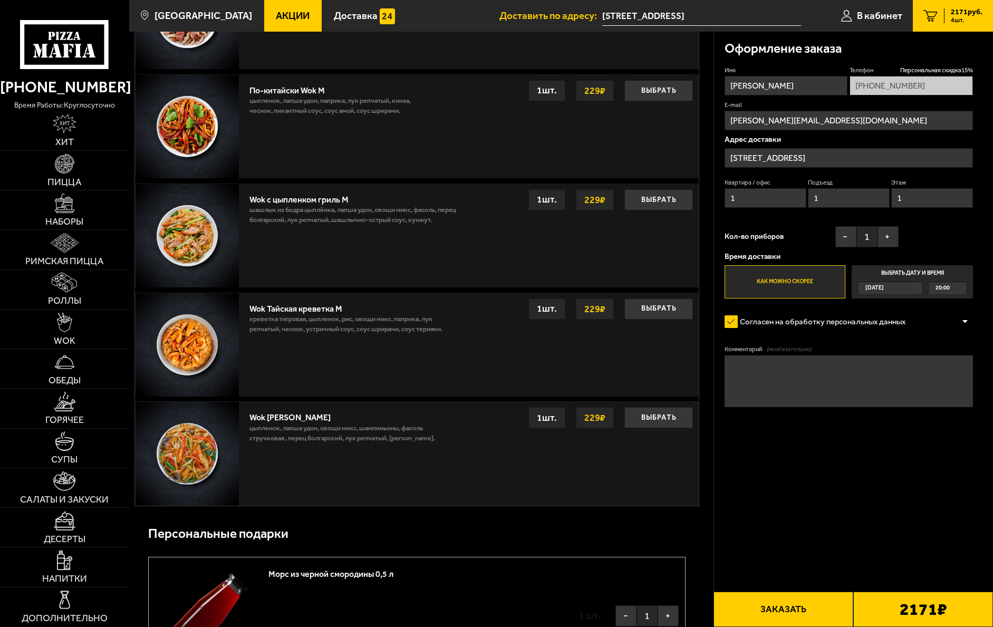
scroll to position [843, 0]
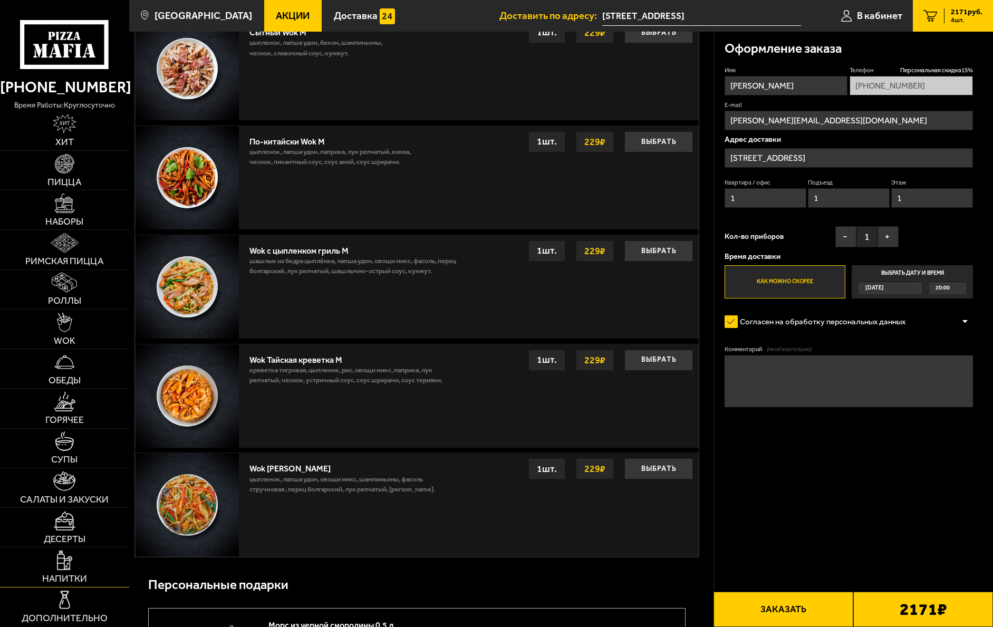
click at [64, 568] on img at bounding box center [64, 560] width 15 height 20
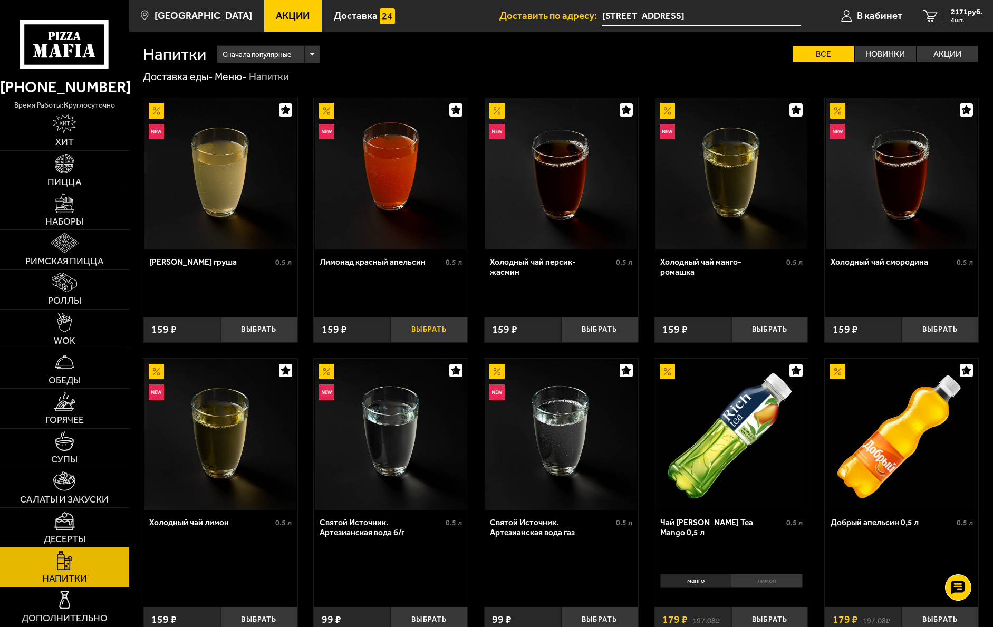
click at [425, 328] on button "Выбрать" at bounding box center [429, 329] width 77 height 25
click at [262, 330] on button "Выбрать" at bounding box center [258, 329] width 77 height 25
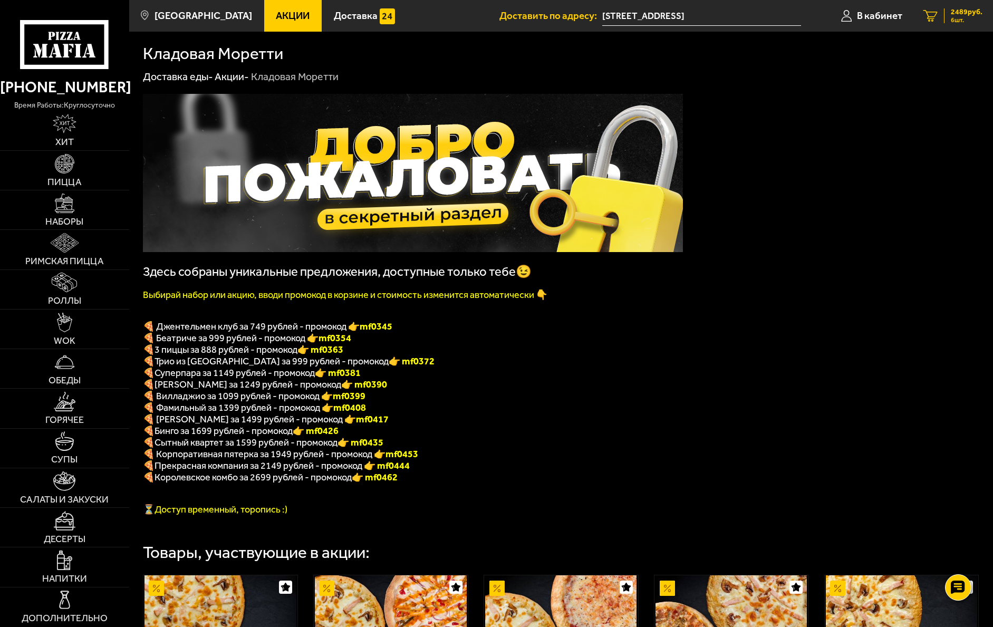
click at [958, 10] on span "2489 руб." at bounding box center [966, 11] width 32 height 7
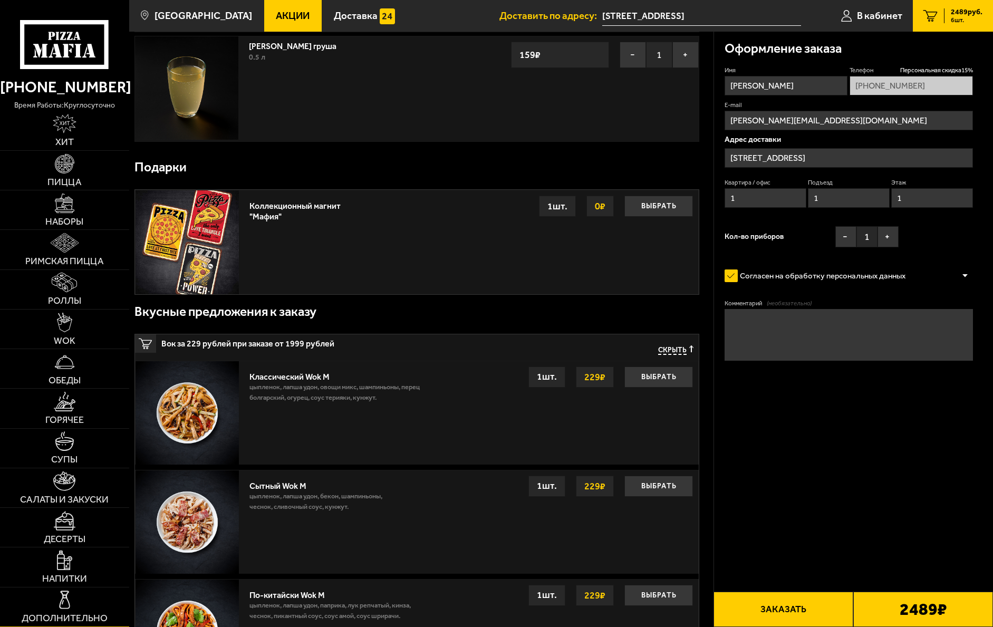
scroll to position [633, 0]
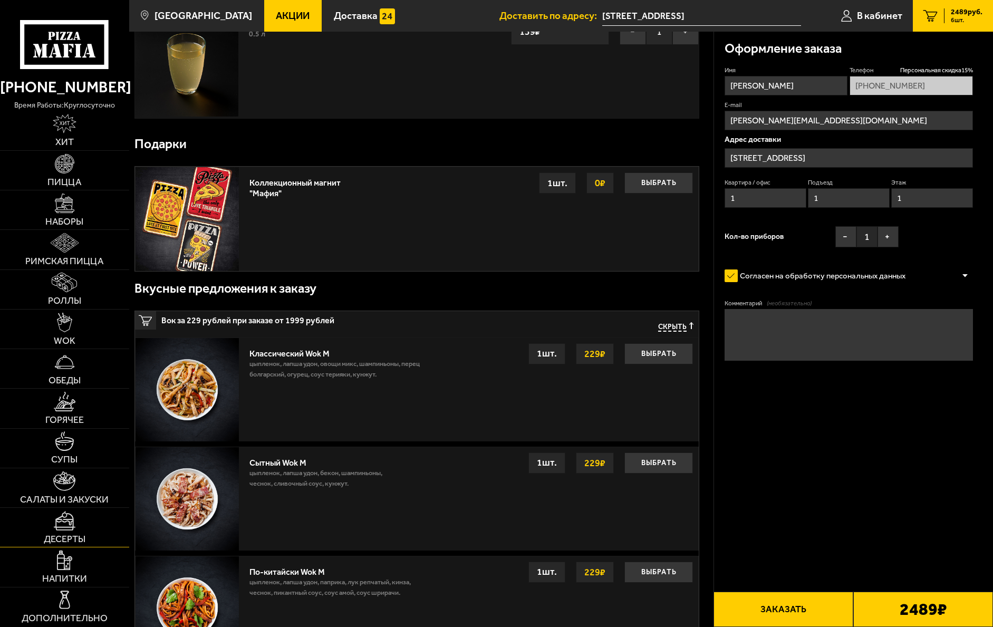
click at [69, 522] on img at bounding box center [65, 521] width 22 height 20
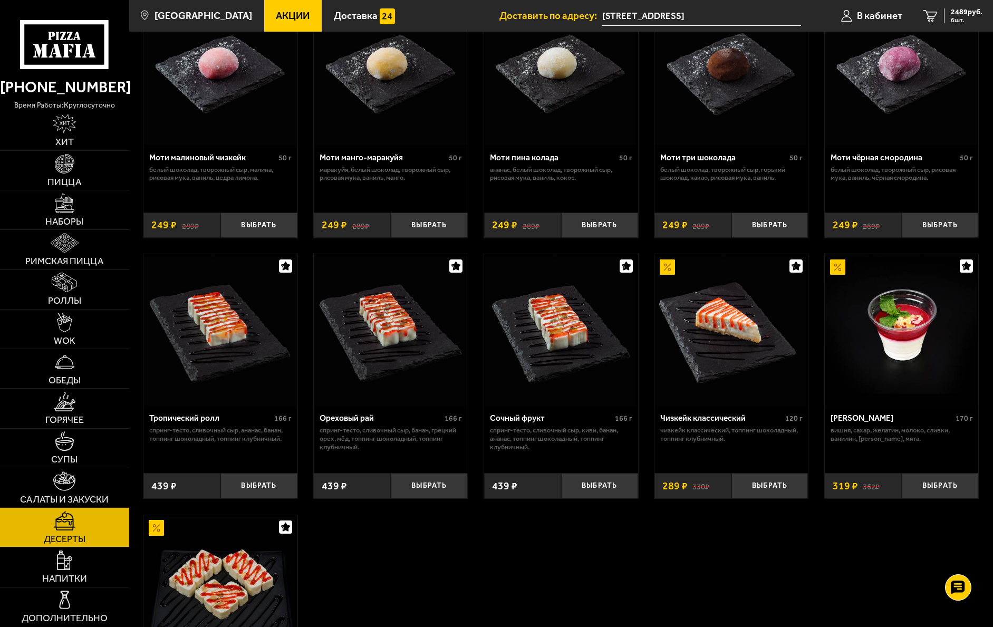
scroll to position [158, 0]
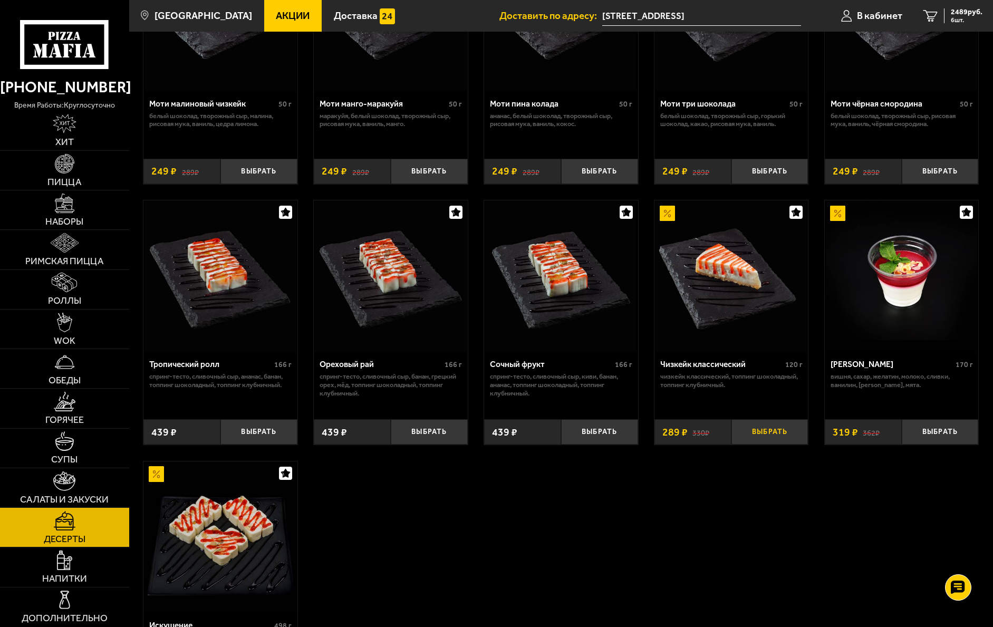
click at [761, 433] on button "Выбрать" at bounding box center [769, 431] width 77 height 25
click at [794, 435] on button "+" at bounding box center [795, 431] width 26 height 25
click at [961, 21] on span "8 шт." at bounding box center [966, 20] width 32 height 6
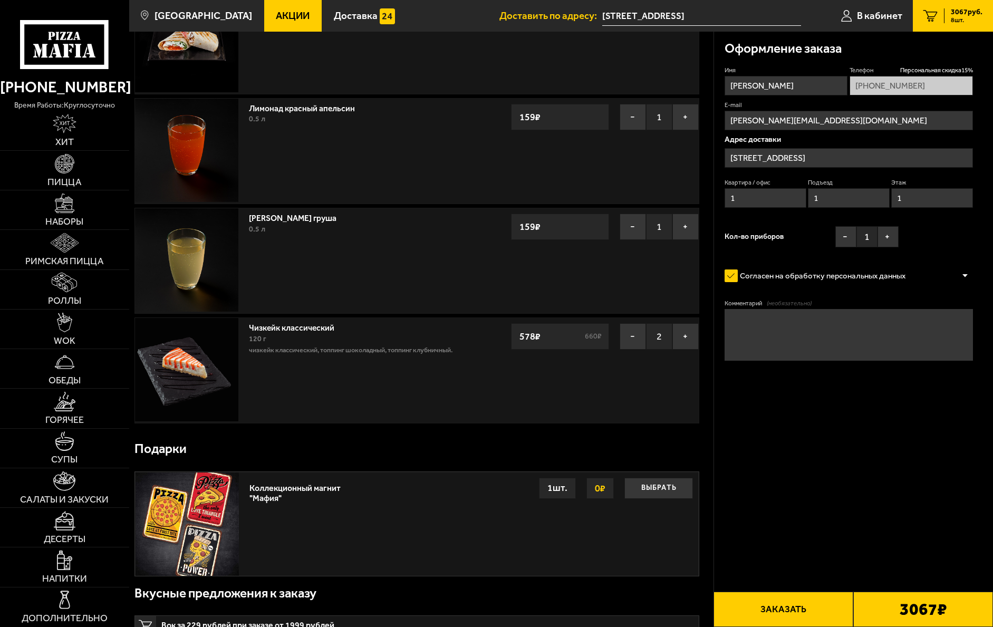
scroll to position [413, 0]
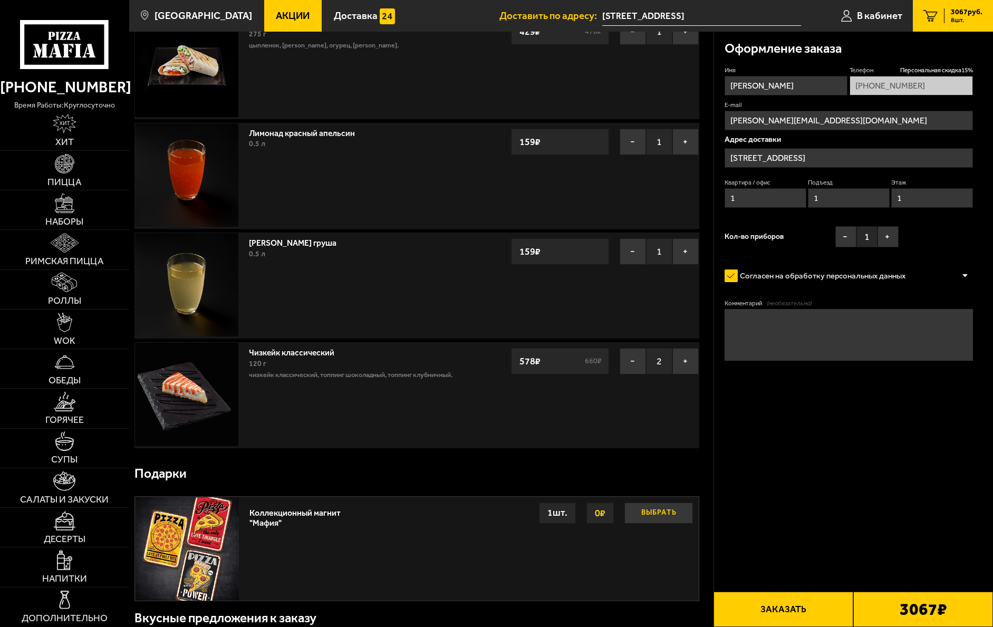
click at [639, 516] on button "Выбрать" at bounding box center [658, 512] width 69 height 21
click at [639, 516] on button "Отказаться" at bounding box center [658, 512] width 69 height 21
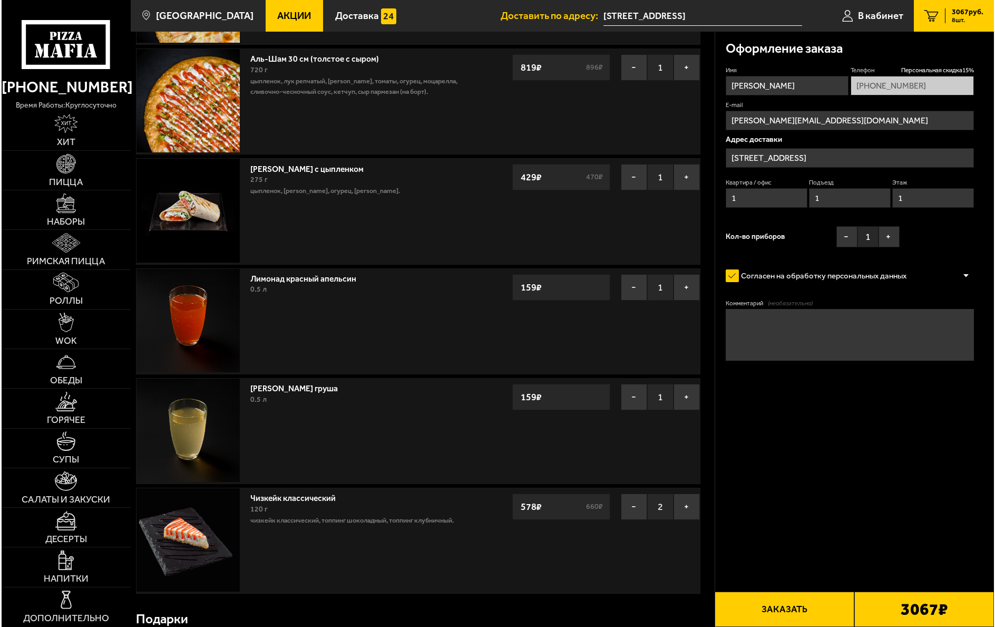
scroll to position [255, 0]
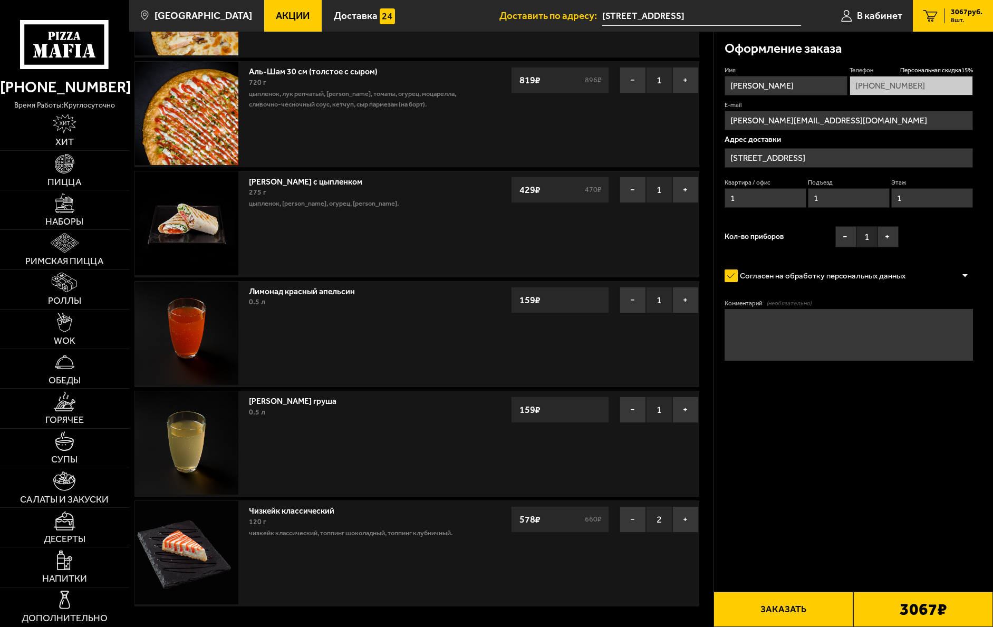
click at [780, 605] on button "Заказать" at bounding box center [783, 608] width 140 height 35
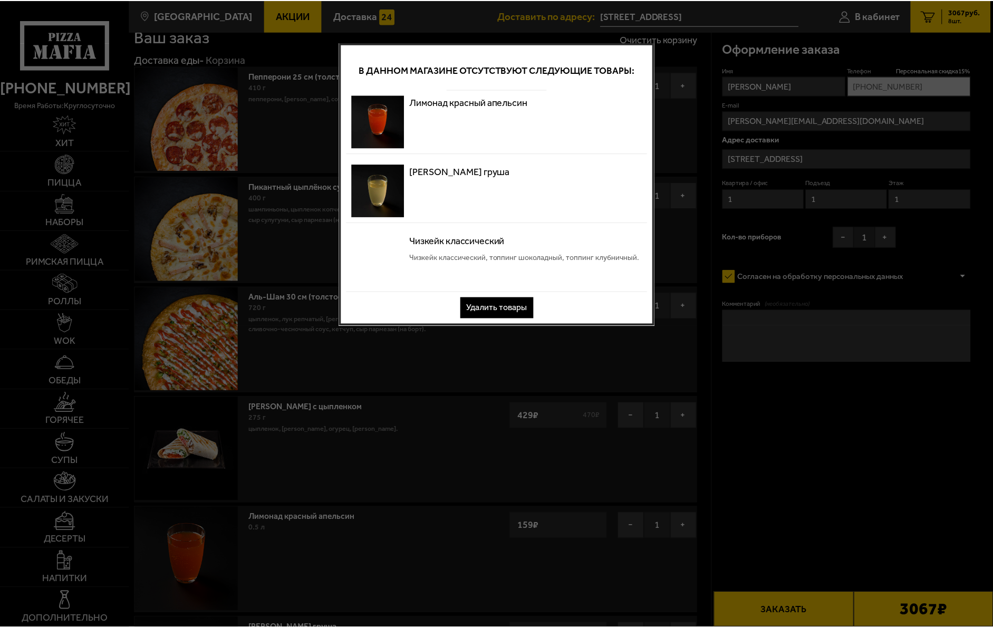
scroll to position [0, 0]
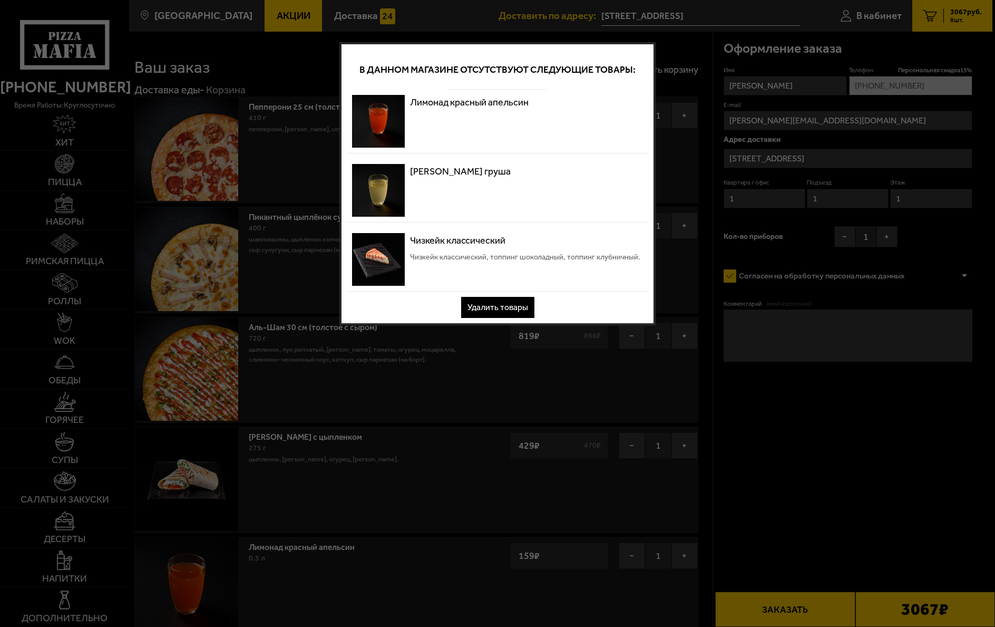
click at [507, 306] on button "Удалить товары" at bounding box center [497, 307] width 73 height 21
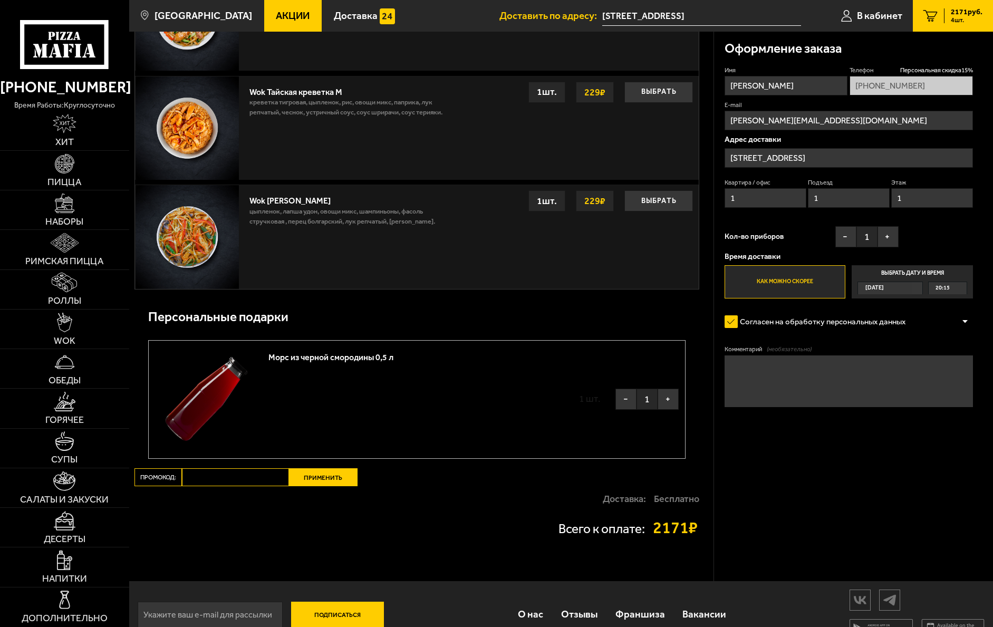
scroll to position [1137, 0]
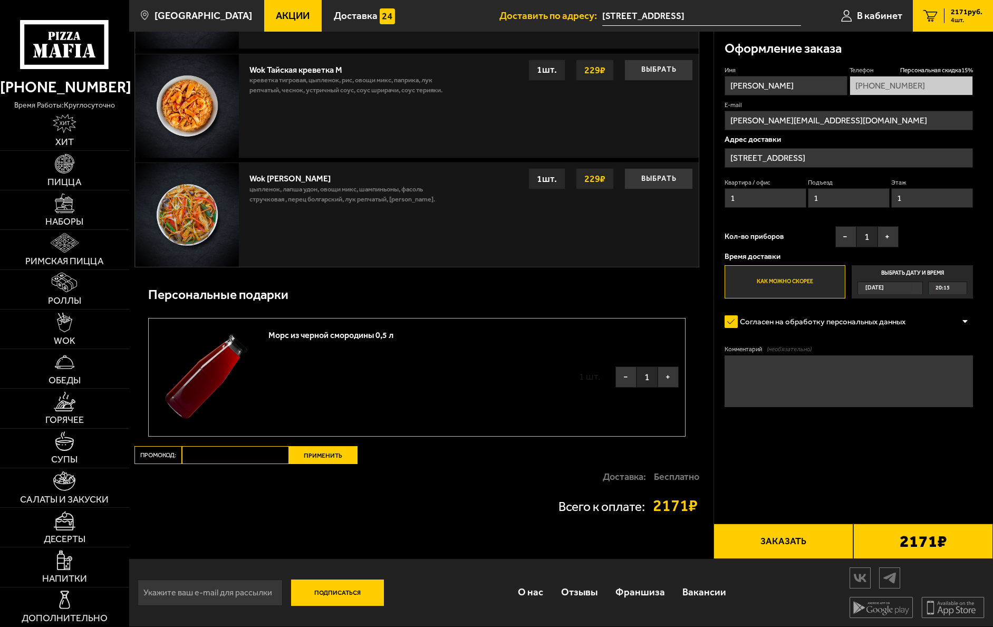
click at [327, 454] on button "Применить" at bounding box center [323, 455] width 69 height 18
click at [69, 522] on img at bounding box center [65, 521] width 22 height 20
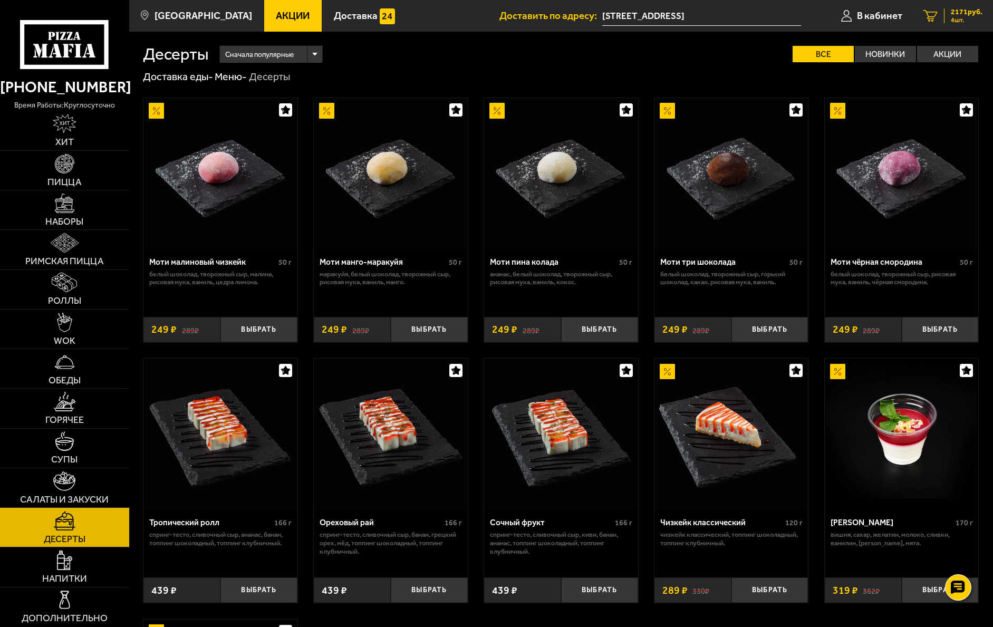
click at [964, 15] on span "2171 руб." at bounding box center [966, 11] width 32 height 7
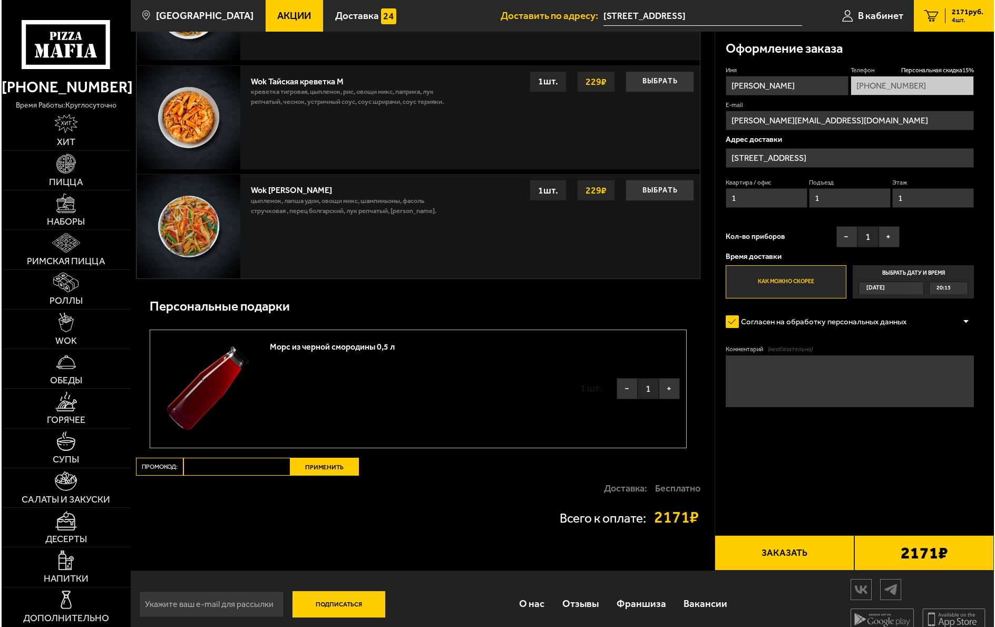
scroll to position [1137, 0]
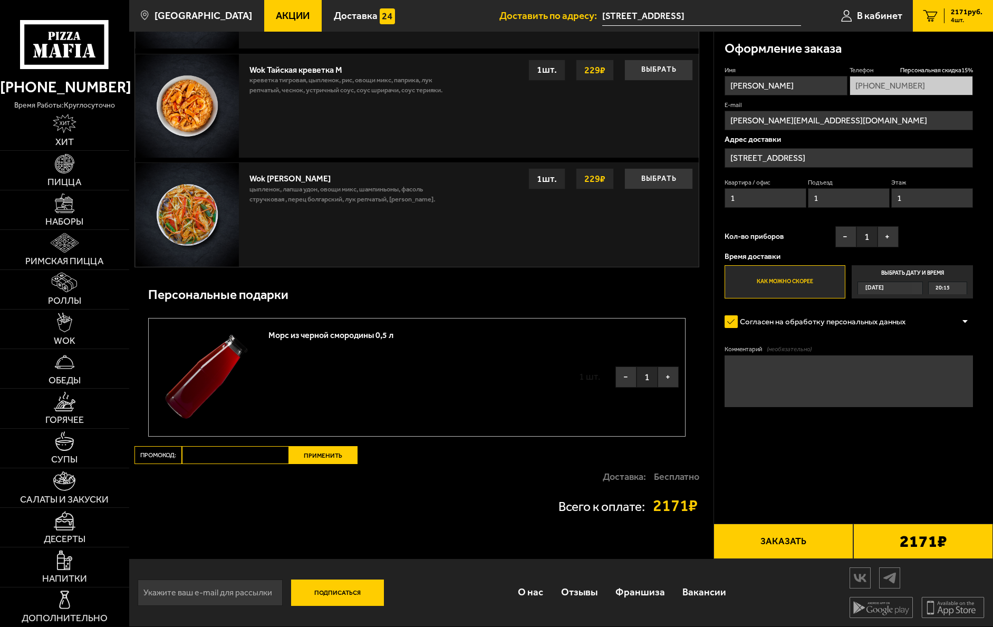
click at [300, 451] on button "Применить" at bounding box center [323, 455] width 69 height 18
click at [161, 456] on label "Промокод:" at bounding box center [157, 455] width 47 height 18
click at [182, 456] on input "Промокод:" at bounding box center [235, 455] width 107 height 18
click at [318, 453] on button "Применить" at bounding box center [323, 455] width 69 height 18
click at [208, 451] on input "Промокод:" at bounding box center [235, 455] width 107 height 18
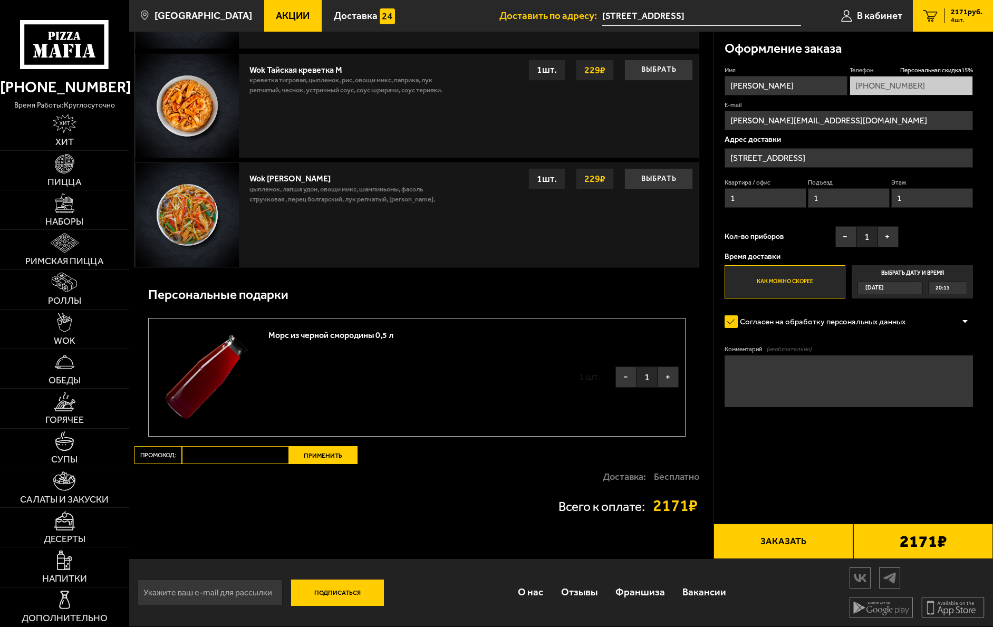
click at [325, 462] on button "Применить" at bounding box center [323, 455] width 69 height 18
click at [774, 540] on button "Заказать" at bounding box center [783, 540] width 140 height 35
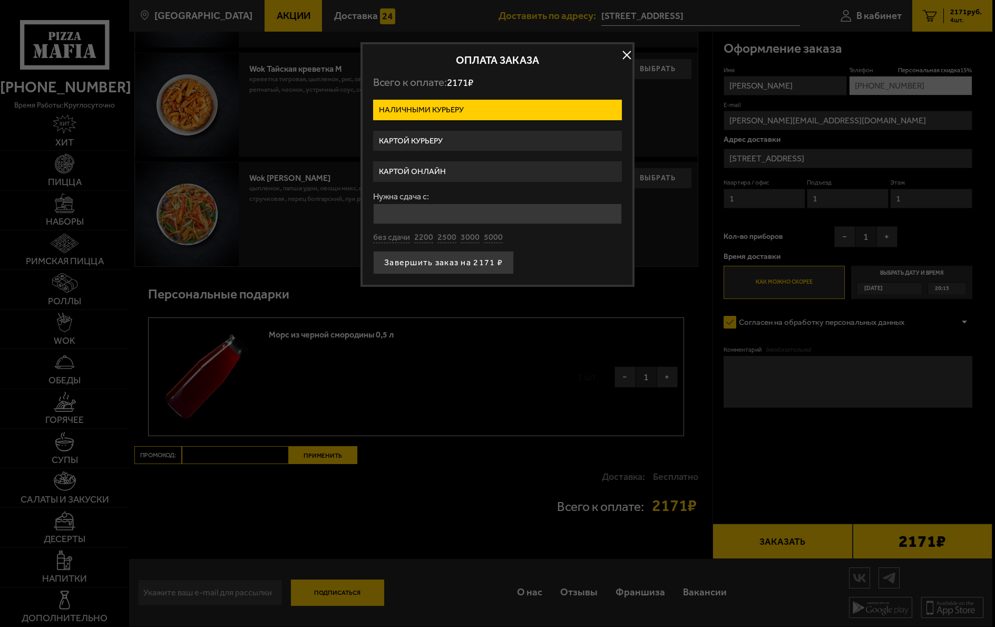
click at [413, 141] on label "Картой курьеру" at bounding box center [497, 141] width 249 height 21
click at [0, 0] on input "Картой курьеру" at bounding box center [0, 0] width 0 height 0
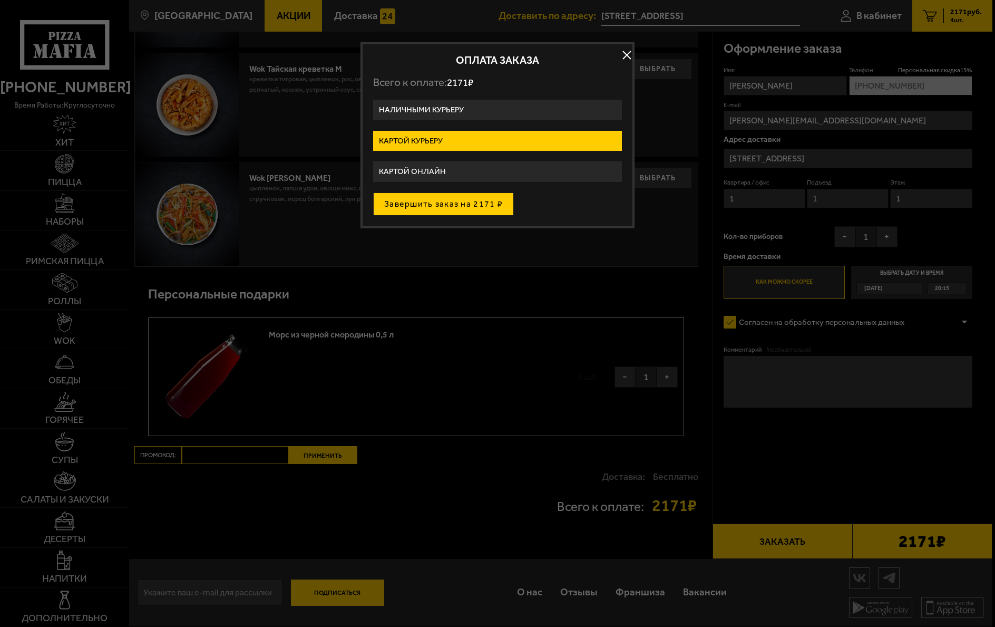
click at [460, 200] on button "Завершить заказ на 2171 ₽" at bounding box center [443, 203] width 141 height 23
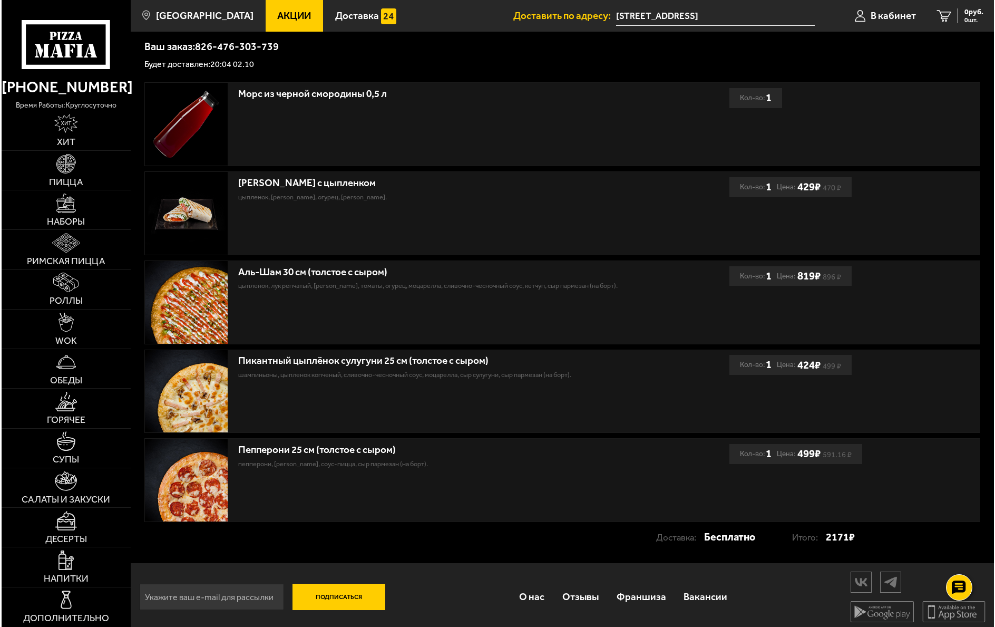
scroll to position [208, 0]
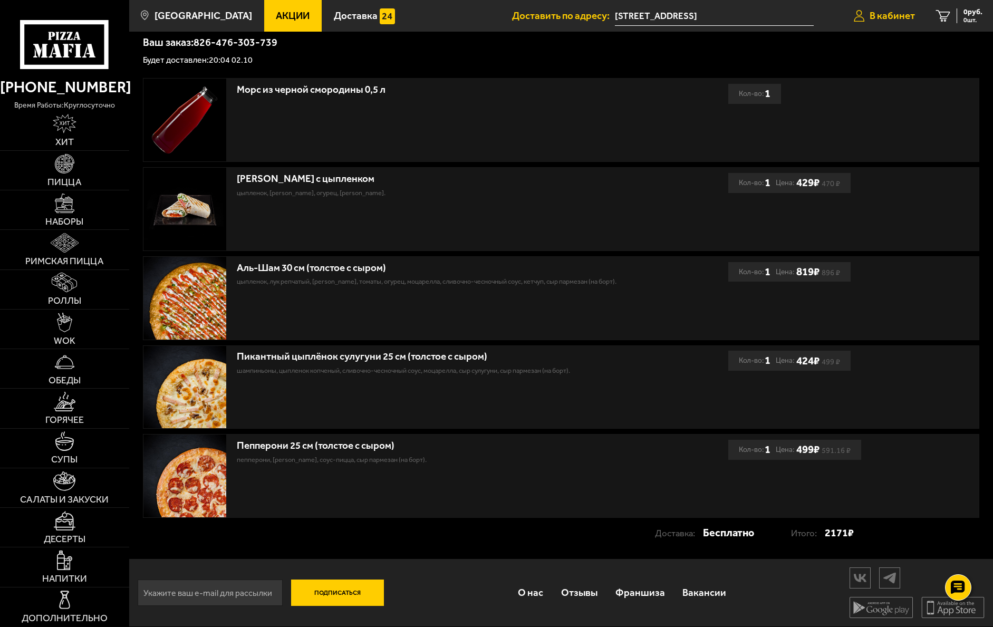
click at [896, 16] on span "В кабинет" at bounding box center [891, 16] width 45 height 10
